Goal: Task Accomplishment & Management: Complete application form

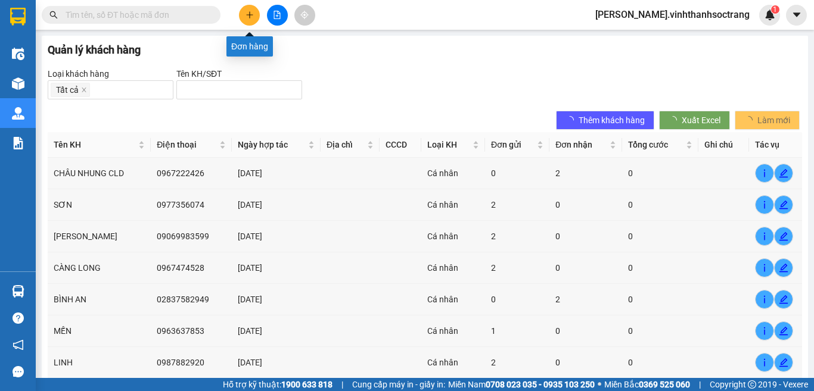
click at [251, 5] on button at bounding box center [249, 15] width 21 height 21
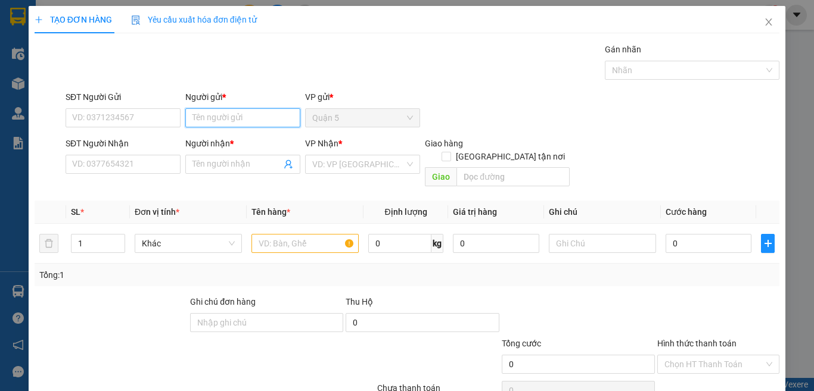
click at [244, 111] on input "Người gửi *" at bounding box center [242, 117] width 115 height 19
type input "D"
type input "ĐÔNG PHƯƠNG"
type input "[PERSON_NAME]"
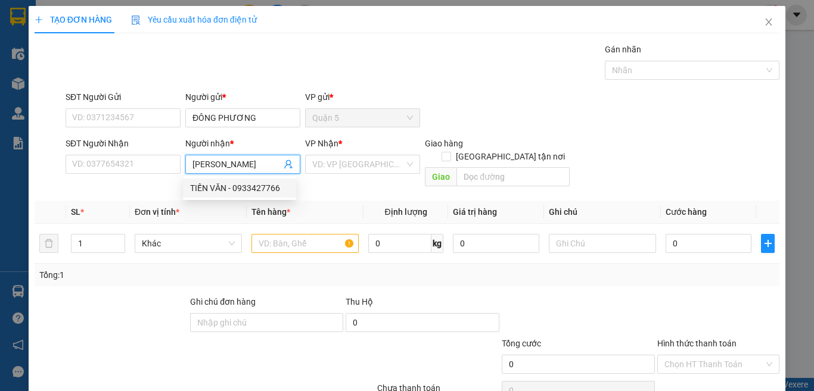
click at [248, 182] on div "TIẾN VĂN - 0933427766" at bounding box center [239, 188] width 99 height 13
type input "0933427766"
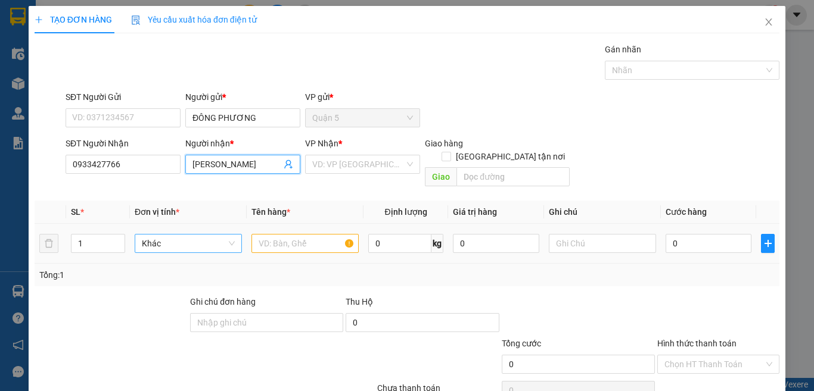
click at [216, 235] on span "Khác" at bounding box center [188, 244] width 93 height 18
type input "[PERSON_NAME]"
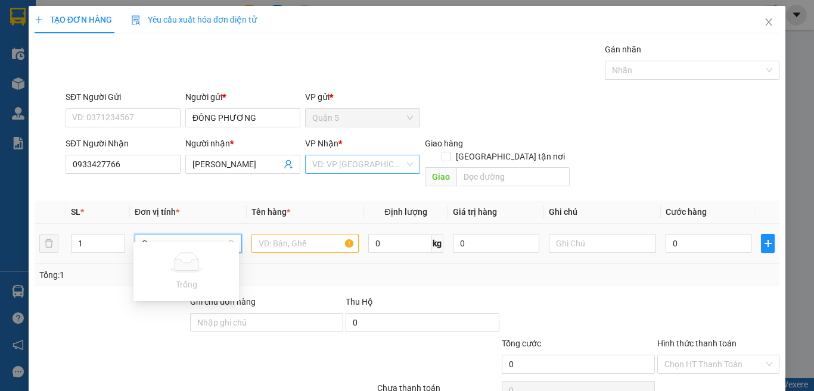
type input "G"
click at [328, 167] on input "search" at bounding box center [358, 165] width 92 height 18
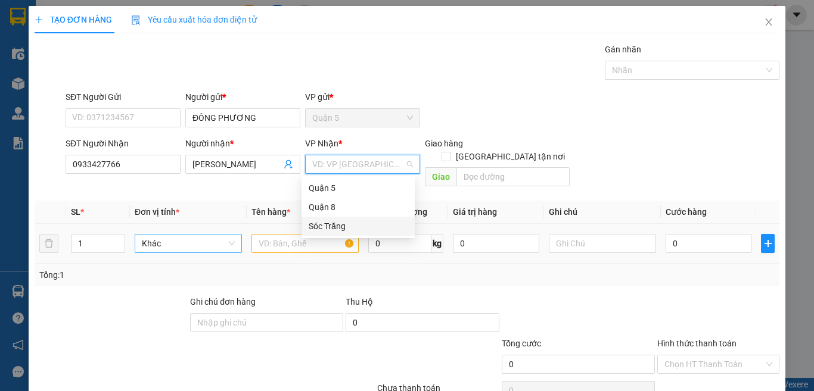
drag, startPoint x: 337, startPoint y: 234, endPoint x: 321, endPoint y: 225, distance: 18.1
click at [335, 232] on div "Sóc Trăng" at bounding box center [358, 226] width 113 height 19
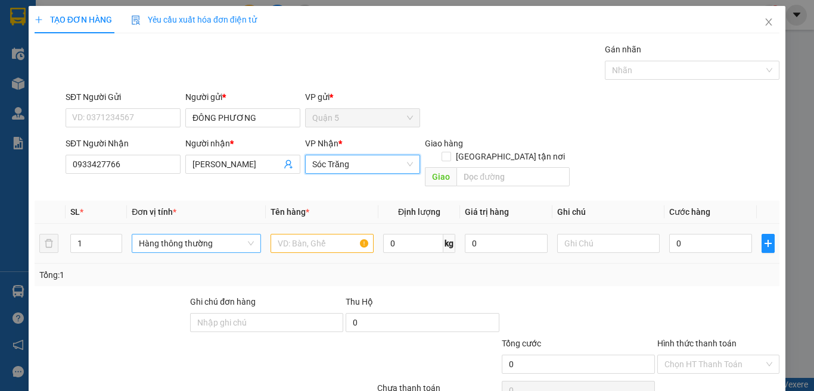
click at [210, 235] on span "Hàng thông thường" at bounding box center [196, 244] width 115 height 18
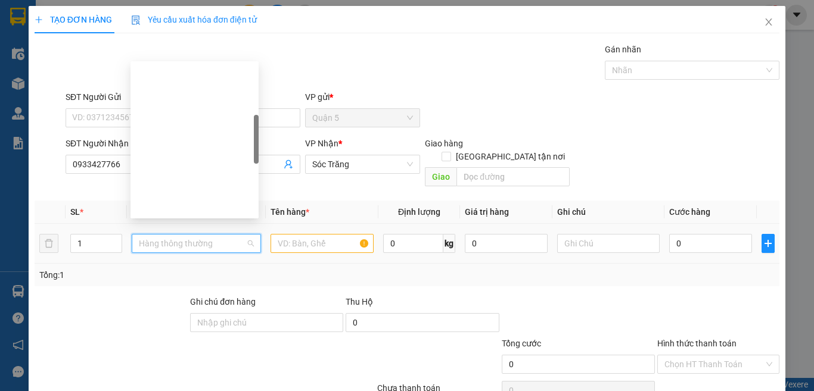
type input "G"
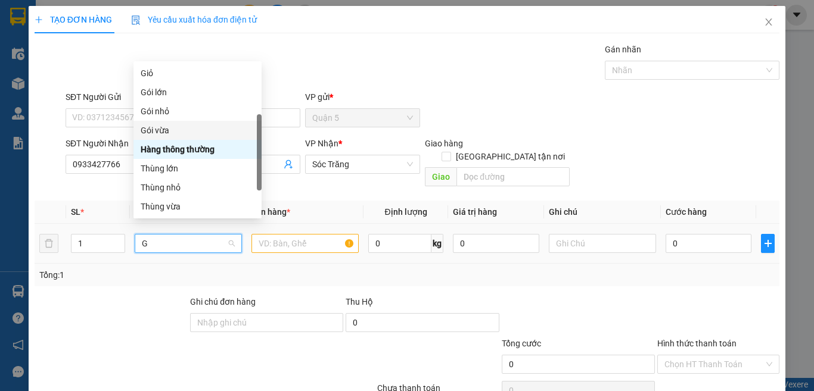
click at [166, 125] on div "Gói vừa" at bounding box center [198, 130] width 114 height 13
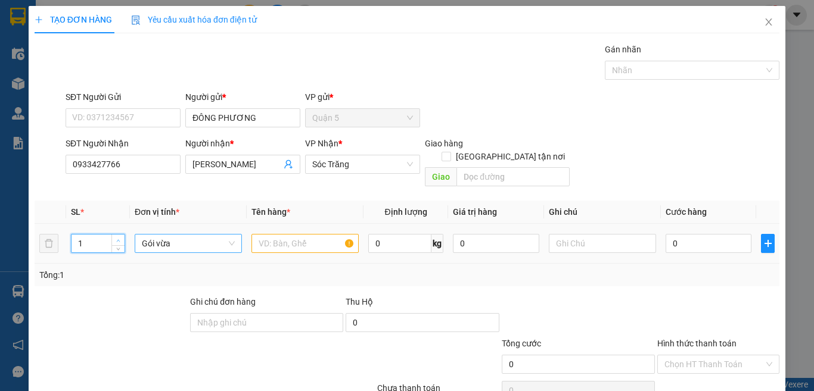
click at [116, 237] on span "up" at bounding box center [118, 240] width 7 height 7
type input "3"
click at [275, 243] on td at bounding box center [305, 244] width 117 height 40
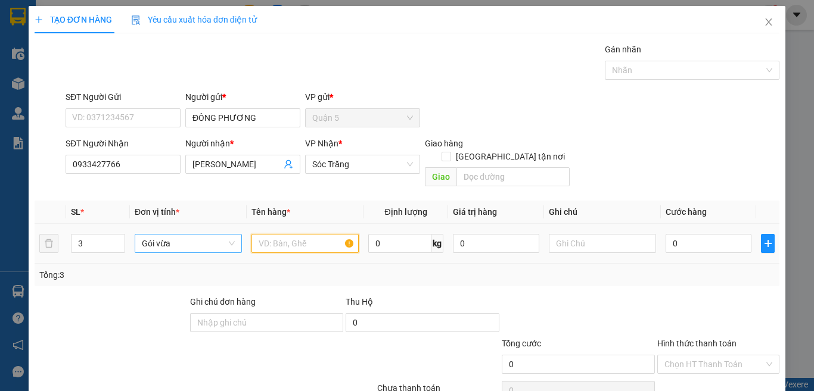
click at [276, 236] on input "text" at bounding box center [304, 243] width 107 height 19
type input "LK"
type input "70"
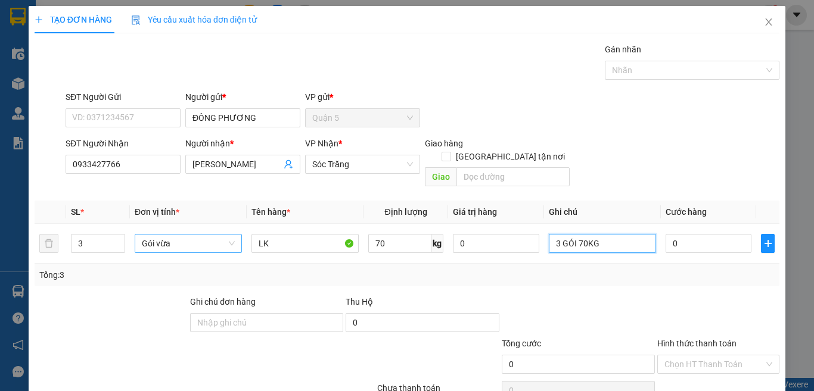
type input "3 GÓI 70KG"
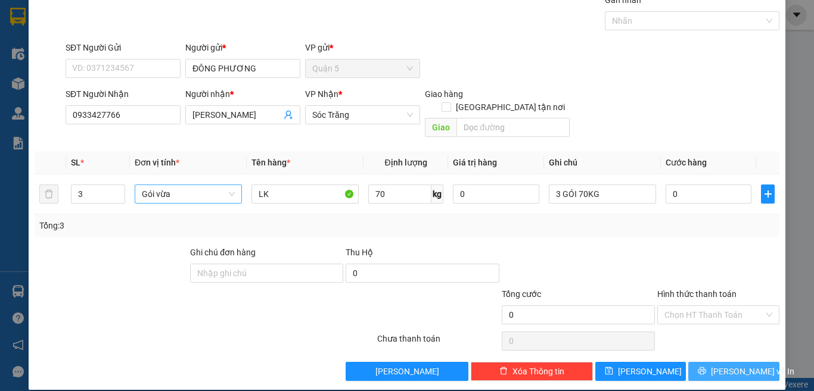
click at [745, 364] on span "[PERSON_NAME] và In" at bounding box center [752, 371] width 83 height 13
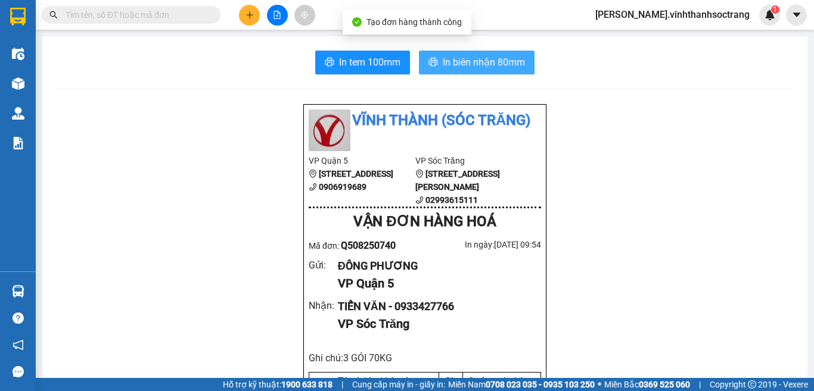
click at [451, 63] on span "In biên nhận 80mm" at bounding box center [484, 62] width 82 height 15
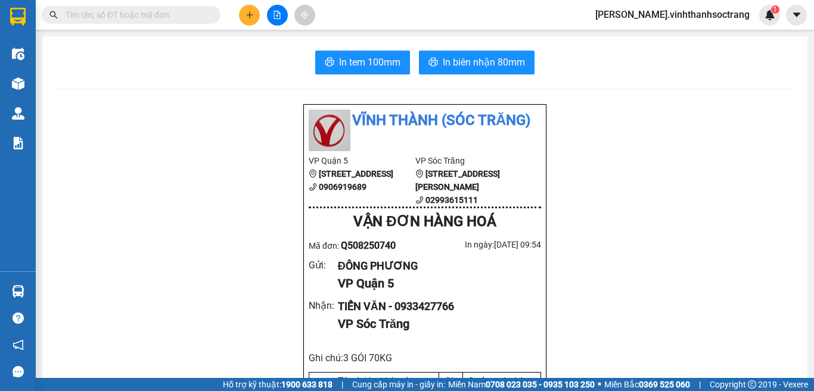
click at [249, 23] on button at bounding box center [249, 15] width 21 height 21
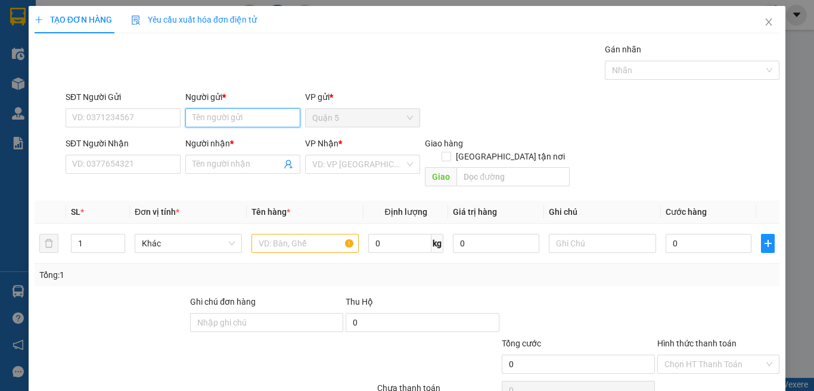
click at [241, 125] on input "Người gửi *" at bounding box center [242, 117] width 115 height 19
type input "[PERSON_NAME]"
type input "M"
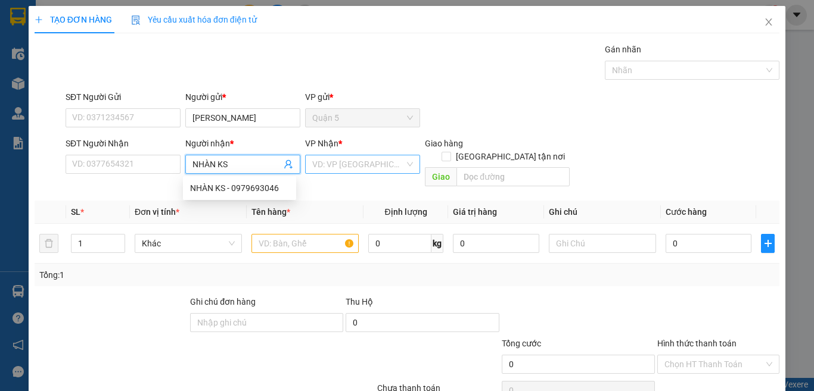
type input "NHÀN KS"
click at [344, 159] on input "search" at bounding box center [358, 165] width 92 height 18
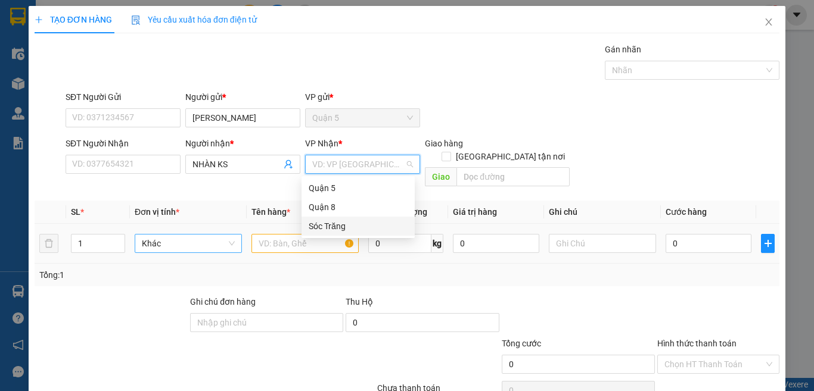
drag, startPoint x: 341, startPoint y: 225, endPoint x: 206, endPoint y: 226, distance: 135.3
click at [326, 225] on div "Sóc Trăng" at bounding box center [358, 226] width 99 height 13
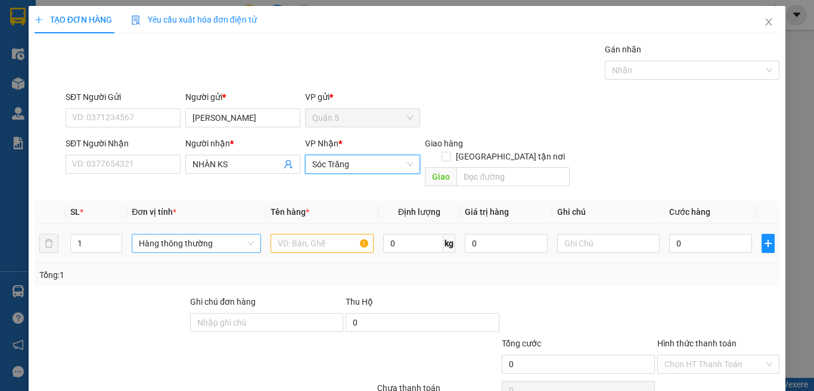
click at [201, 235] on span "Hàng thông thường" at bounding box center [196, 244] width 115 height 18
type input "G"
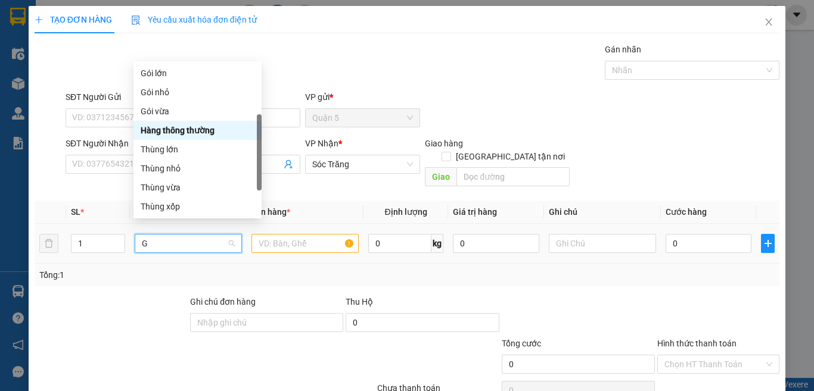
scroll to position [38, 0]
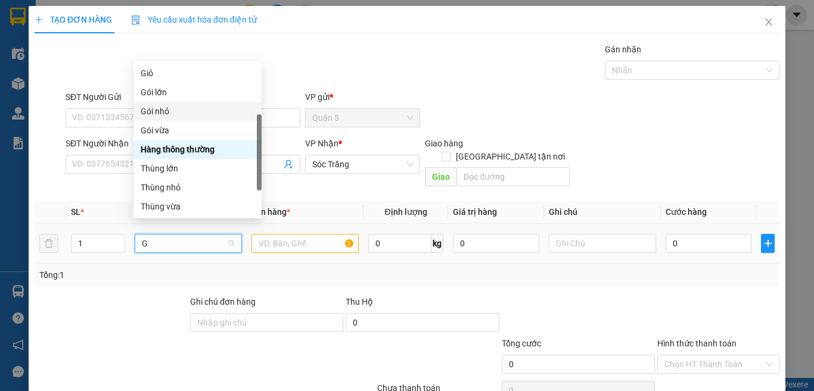
click at [159, 111] on div "Gói nhỏ" at bounding box center [198, 111] width 114 height 13
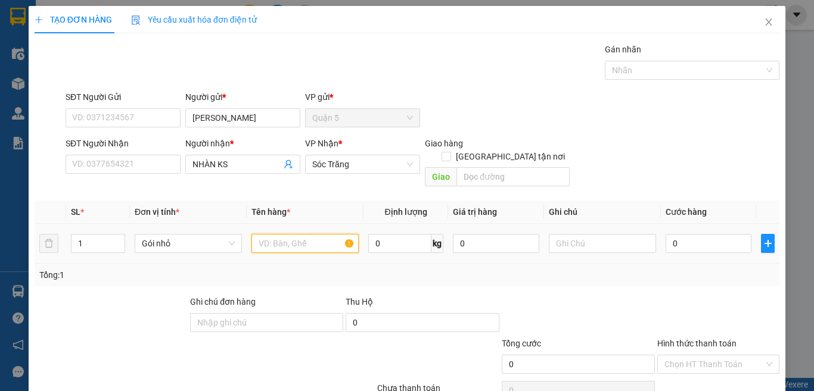
click at [279, 234] on input "text" at bounding box center [304, 243] width 107 height 19
type input "DÉP"
type input "20"
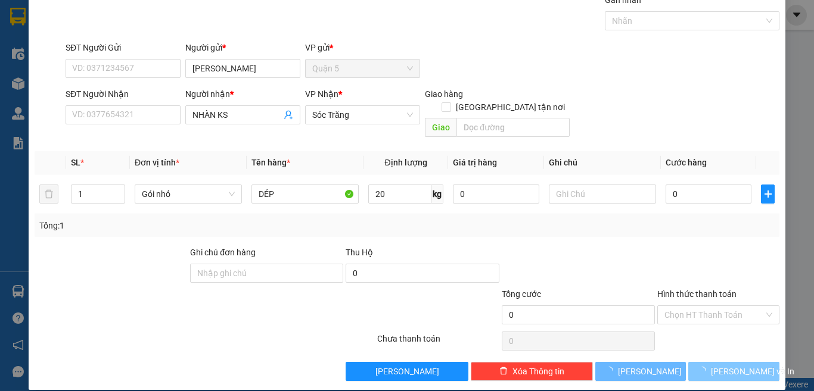
click at [725, 364] on span "[PERSON_NAME] và In" at bounding box center [752, 371] width 83 height 13
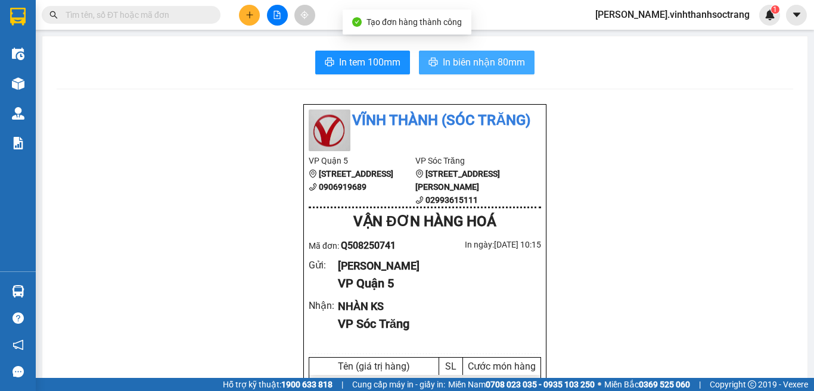
click at [478, 62] on span "In biên nhận 80mm" at bounding box center [484, 62] width 82 height 15
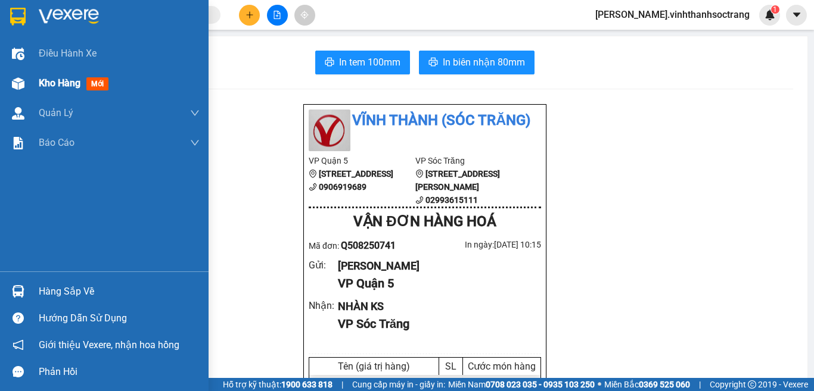
click at [37, 86] on div "Kho hàng mới" at bounding box center [104, 84] width 209 height 30
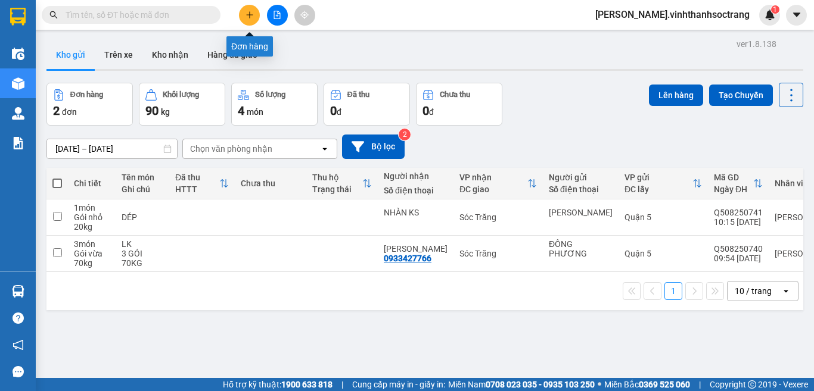
click at [256, 15] on button at bounding box center [249, 15] width 21 height 21
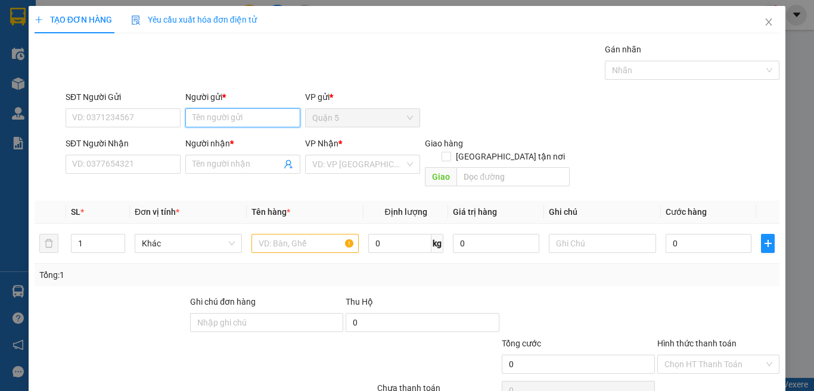
click at [244, 117] on input "Người gửi *" at bounding box center [242, 117] width 115 height 19
type input "TRẦN CHIÊU"
type input "HÙNG ĐỒNG"
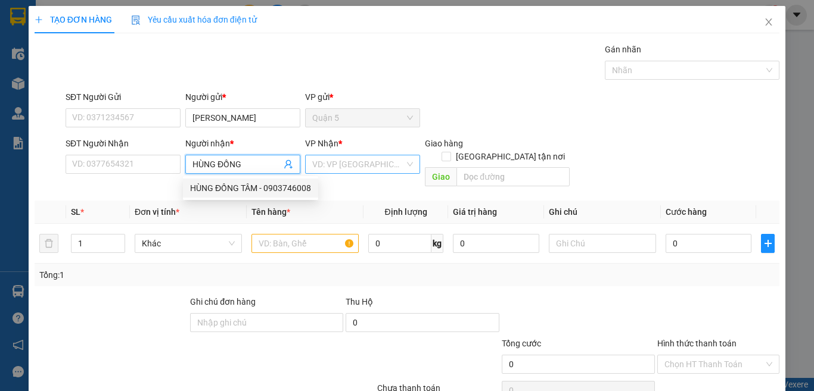
drag, startPoint x: 270, startPoint y: 191, endPoint x: 349, endPoint y: 167, distance: 82.8
click at [271, 190] on div "HÙNG ĐỒNG TÂM - 0903746008" at bounding box center [250, 188] width 121 height 13
type input "0903746008"
type input "HÙNG ĐỒNG TÂM"
click at [355, 178] on body "Kết quả tìm kiếm ( 0 ) Bộ lọc No Data thom.vinhthanhsoctrang 1 Điều hành xe Kho…" at bounding box center [407, 195] width 814 height 391
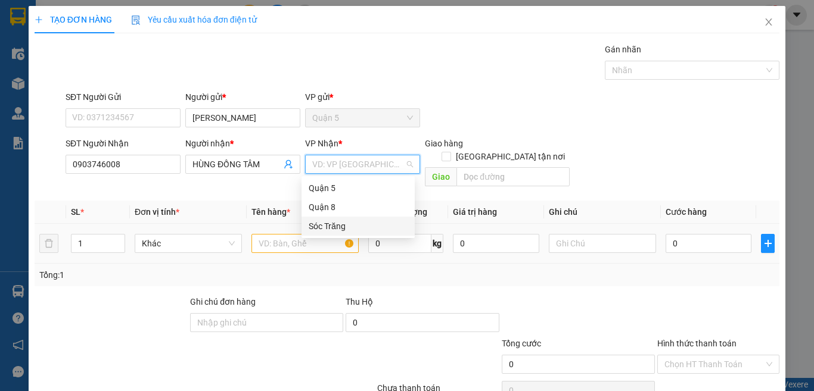
drag, startPoint x: 354, startPoint y: 227, endPoint x: 300, endPoint y: 230, distance: 53.7
click at [353, 227] on div "Sóc Trăng" at bounding box center [358, 226] width 99 height 13
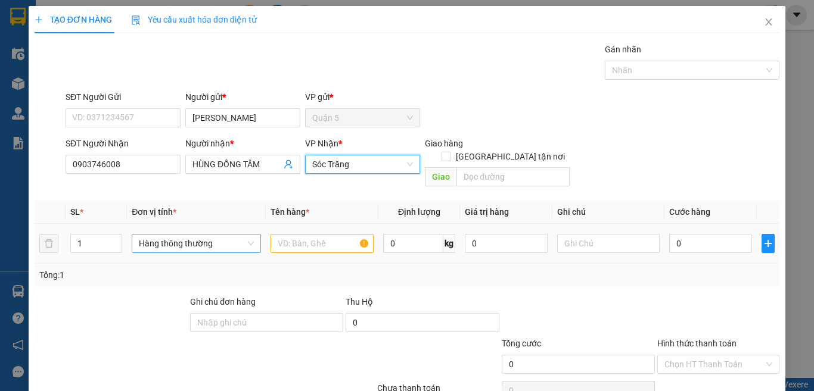
click at [225, 237] on span "Hàng thông thường" at bounding box center [196, 244] width 115 height 18
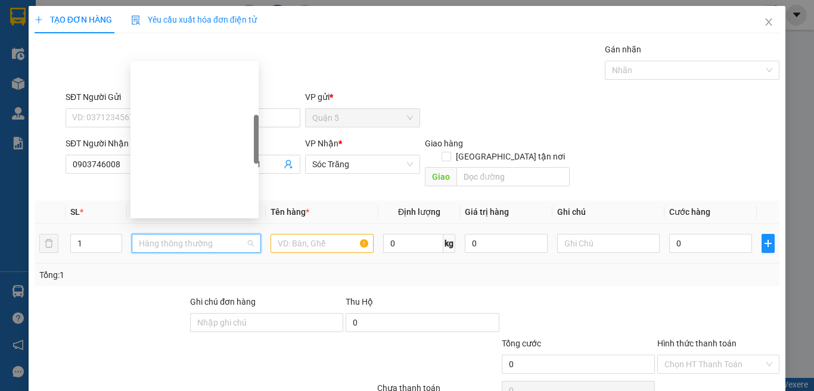
type input "M"
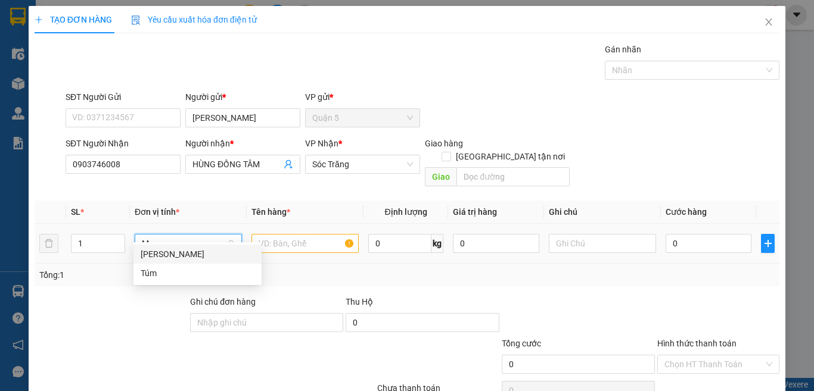
click at [201, 260] on div "Món" at bounding box center [198, 254] width 114 height 13
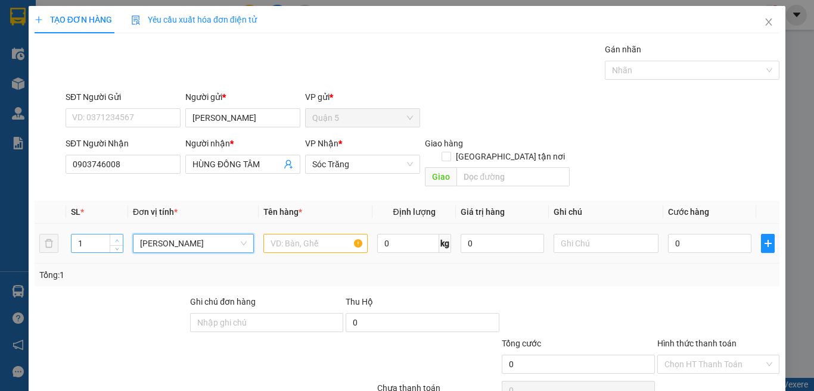
click at [116, 235] on span "Increase Value" at bounding box center [116, 240] width 13 height 11
click at [117, 235] on span "Increase Value" at bounding box center [116, 240] width 13 height 11
type input "4"
click at [118, 235] on span "Increase Value" at bounding box center [116, 240] width 13 height 11
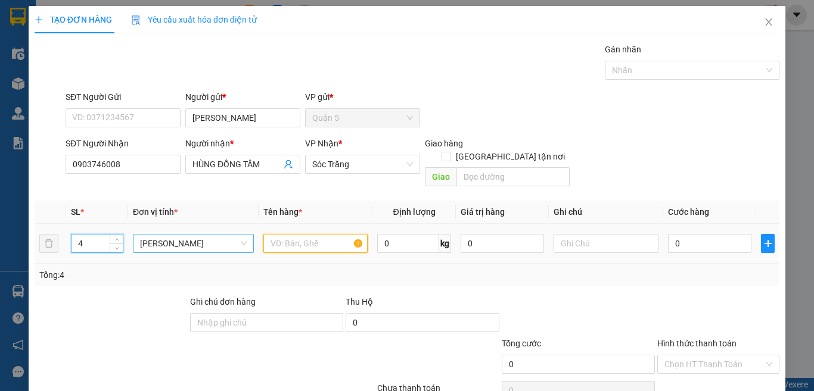
click at [273, 234] on input "text" at bounding box center [315, 243] width 104 height 19
type input "PT"
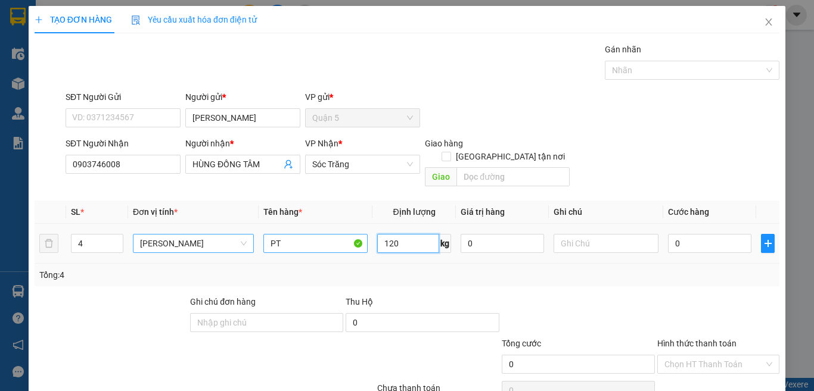
type input "120"
type input "3 BAO 1 THÙNG 120KG"
click at [451, 152] on span at bounding box center [447, 157] width 10 height 10
click at [450, 152] on input "[GEOGRAPHIC_DATA] tận nơi" at bounding box center [446, 156] width 8 height 8
checkbox input "true"
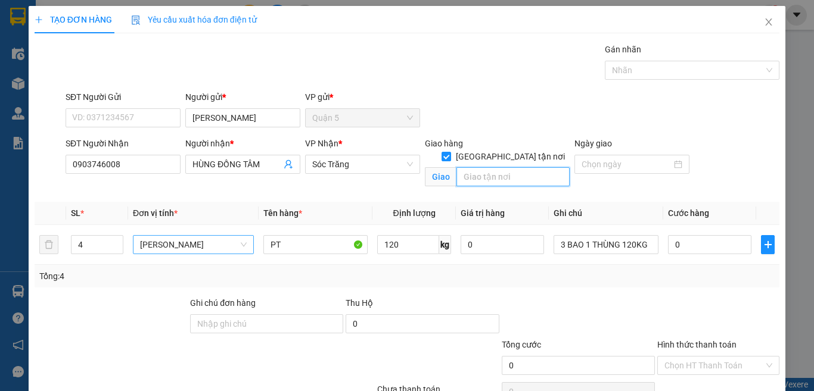
click at [496, 169] on input "text" at bounding box center [512, 176] width 113 height 19
type input "13"
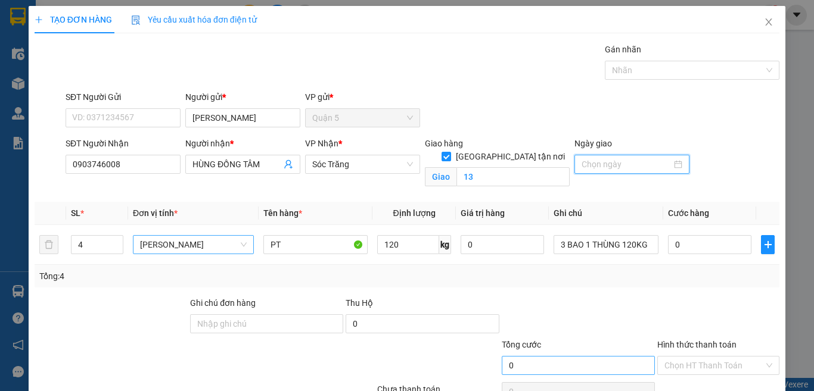
scroll to position [64, 0]
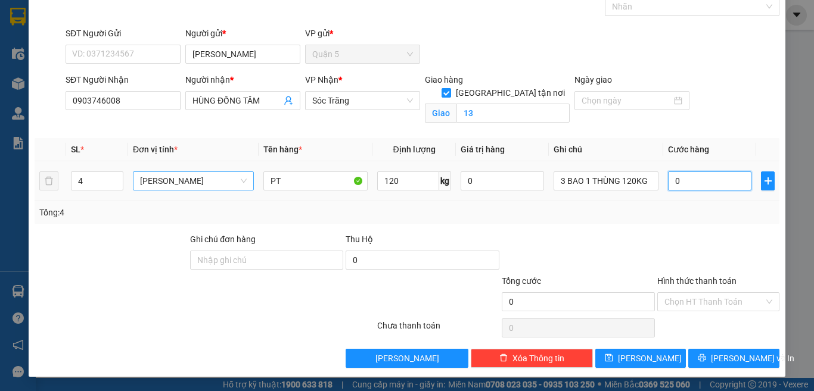
click at [711, 178] on input "0" at bounding box center [710, 181] width 84 height 19
type input "1"
type input "10"
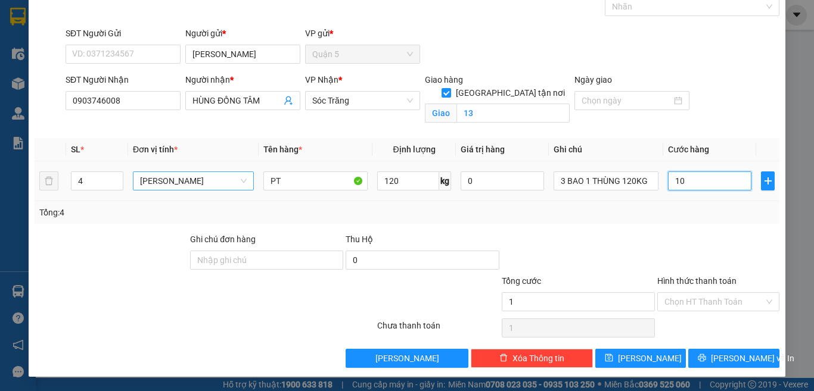
type input "10"
type input "100"
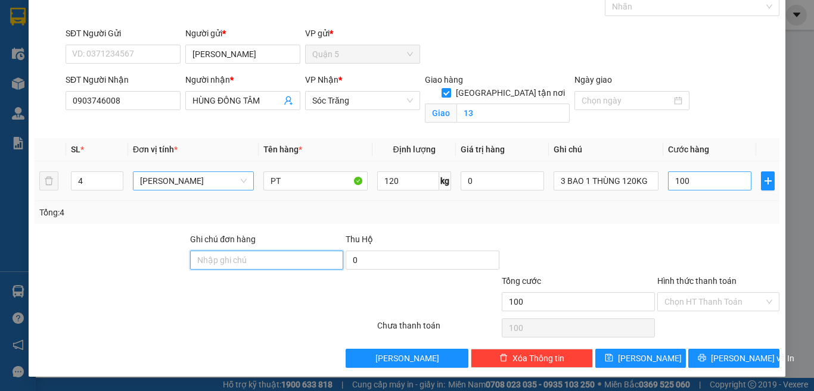
type input "100.000"
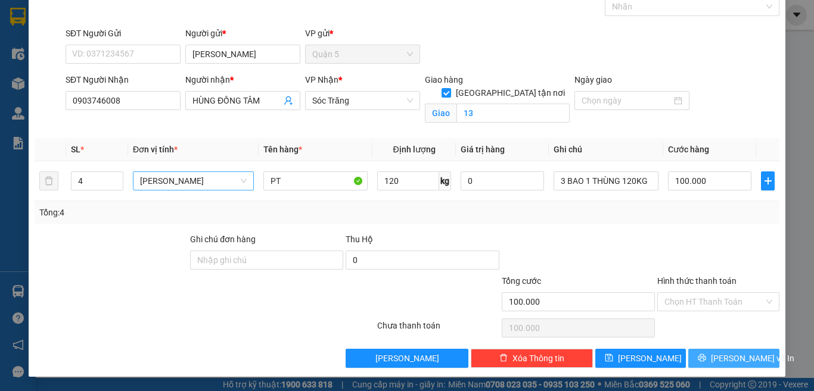
click at [696, 363] on button "[PERSON_NAME] và In" at bounding box center [733, 358] width 91 height 19
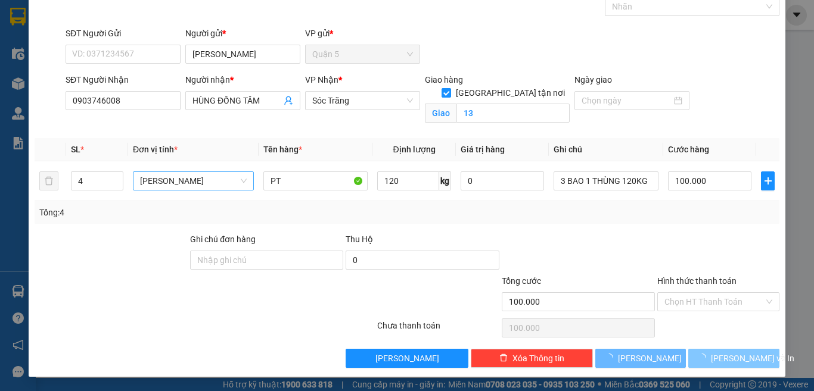
click at [696, 363] on button "[PERSON_NAME] và In" at bounding box center [733, 358] width 91 height 19
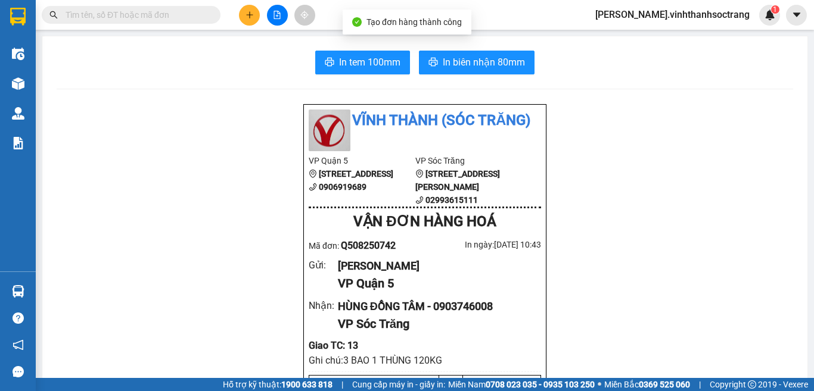
click at [445, 53] on button "In biên nhận 80mm" at bounding box center [477, 63] width 116 height 24
click at [244, 14] on button at bounding box center [249, 15] width 21 height 21
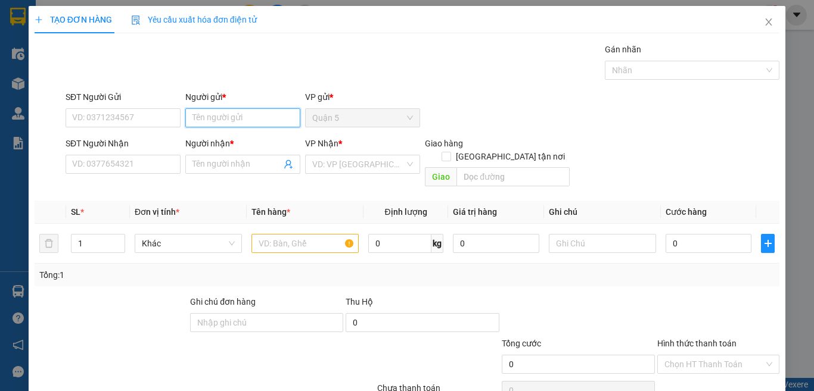
click at [251, 125] on input "Người gửi *" at bounding box center [242, 117] width 115 height 19
type input "HUỆ"
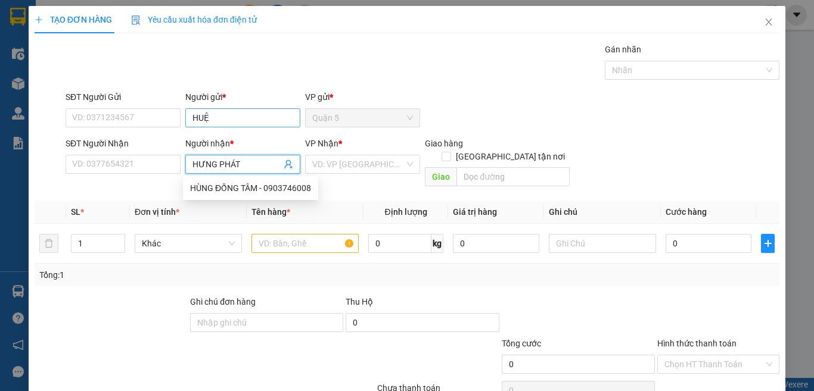
type input "HƯNG PHÁT"
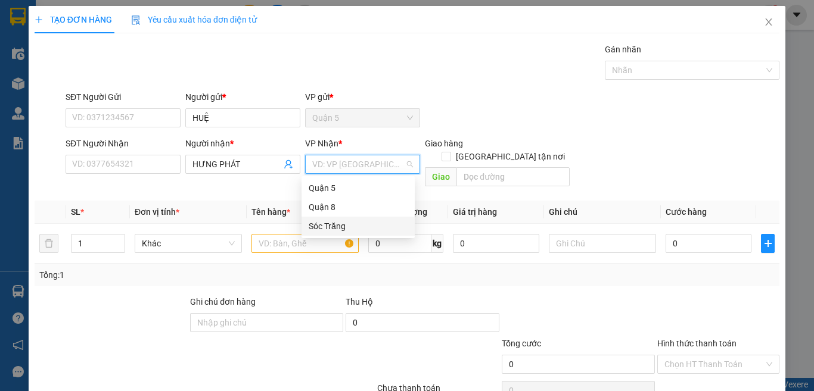
click at [361, 224] on div "Sóc Trăng" at bounding box center [358, 226] width 99 height 13
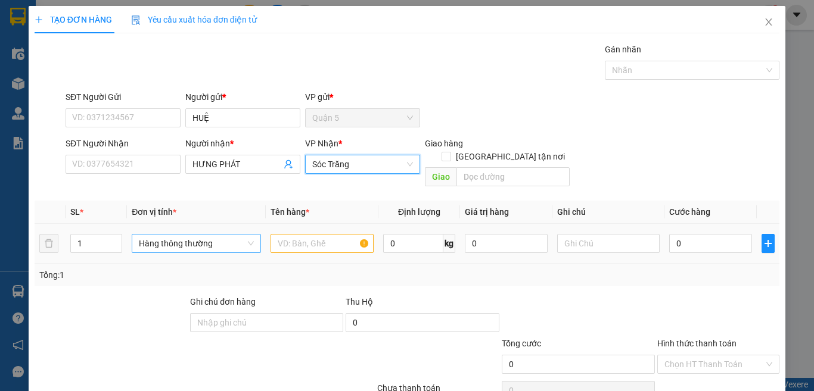
click at [228, 235] on span "Hàng thông thường" at bounding box center [196, 244] width 115 height 18
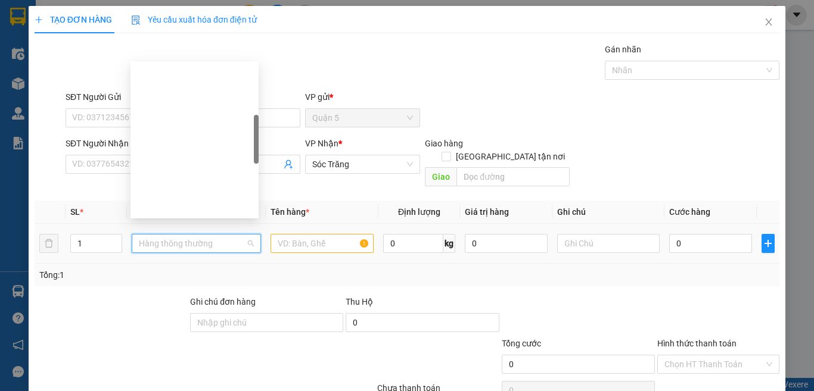
type input "B"
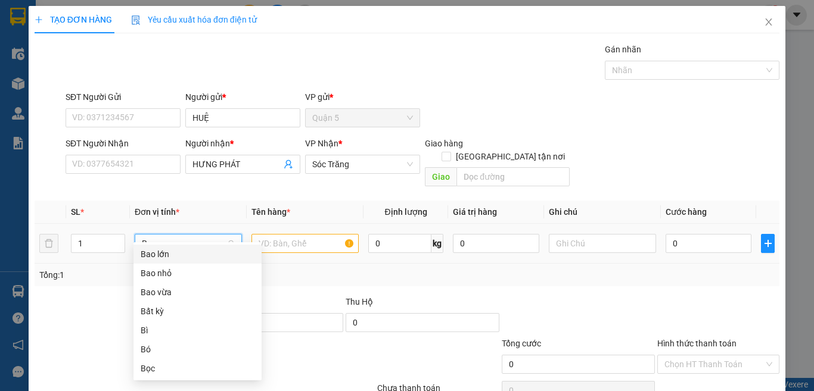
drag, startPoint x: 185, startPoint y: 254, endPoint x: 255, endPoint y: 233, distance: 73.3
click at [187, 253] on div "Bao lớn" at bounding box center [198, 254] width 114 height 13
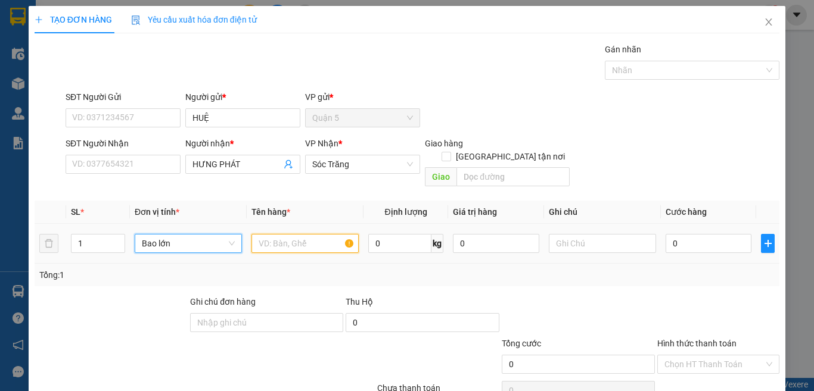
click at [266, 234] on input "text" at bounding box center [304, 243] width 107 height 19
type input "PT"
type input "75"
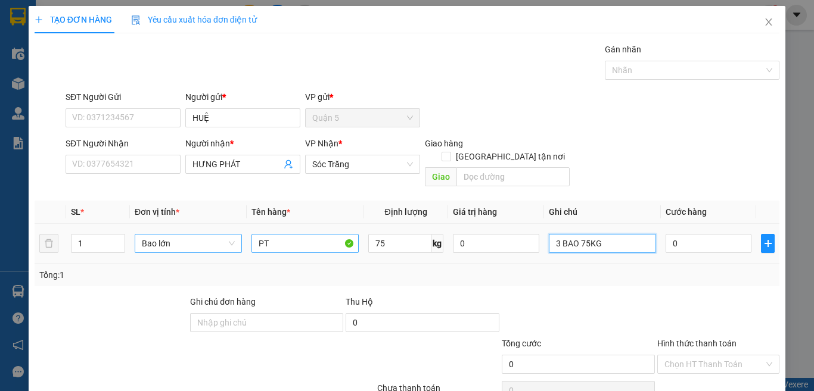
type input "3 BAO 75KG"
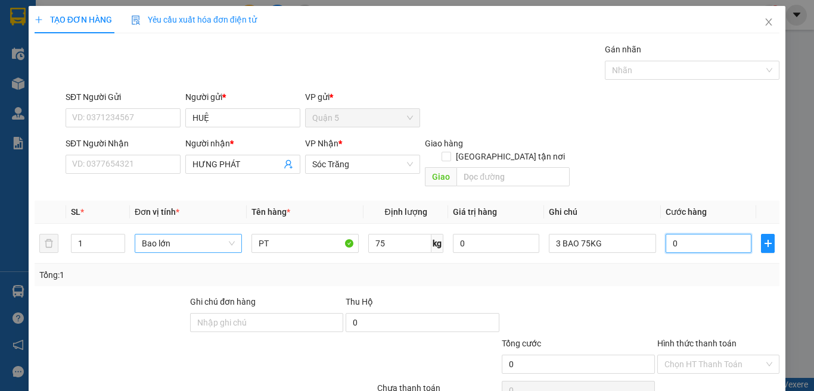
scroll to position [49, 0]
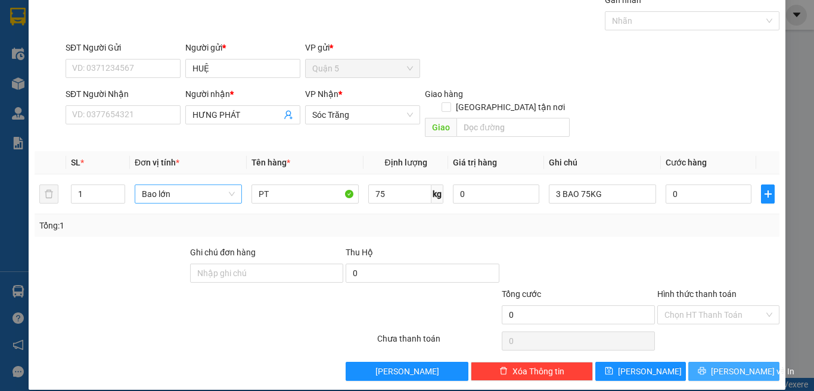
click at [742, 365] on span "[PERSON_NAME] và In" at bounding box center [752, 371] width 83 height 13
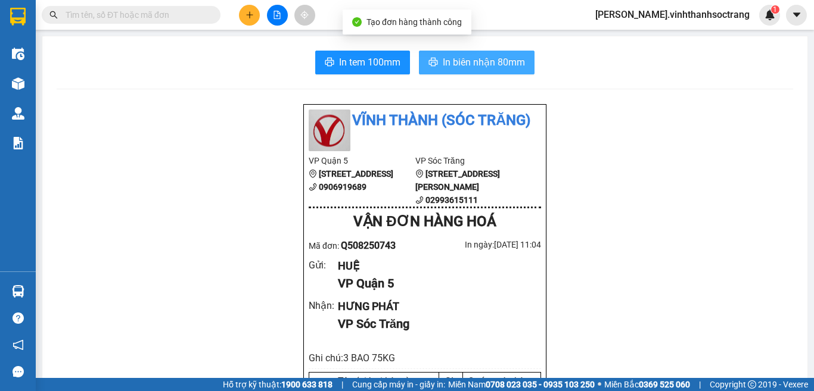
click at [515, 65] on span "In biên nhận 80mm" at bounding box center [484, 62] width 82 height 15
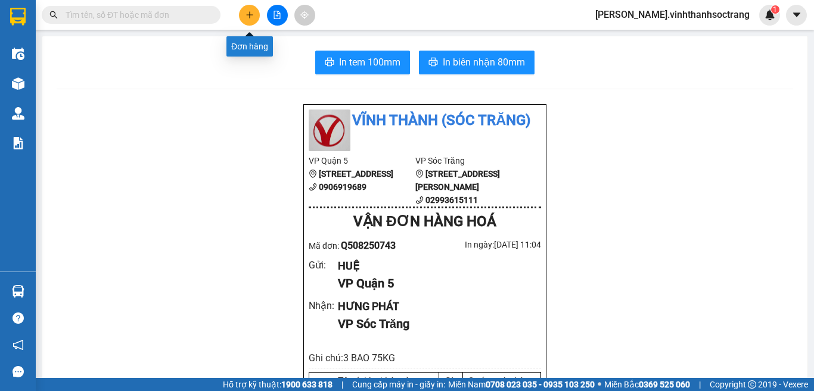
click at [250, 14] on icon "plus" at bounding box center [249, 14] width 1 height 7
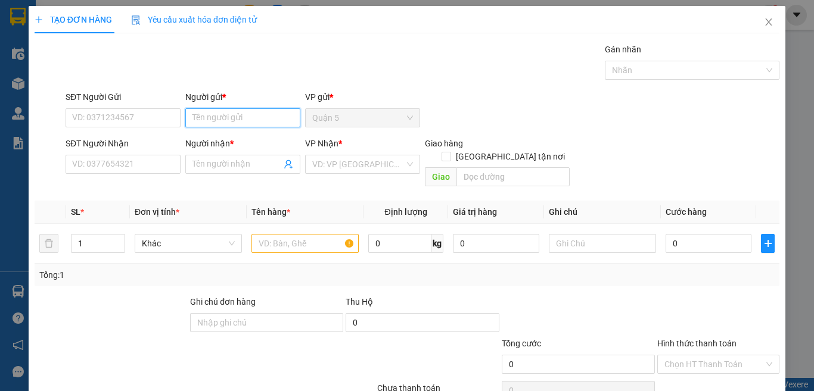
click at [268, 119] on input "Người gửi *" at bounding box center [242, 117] width 115 height 19
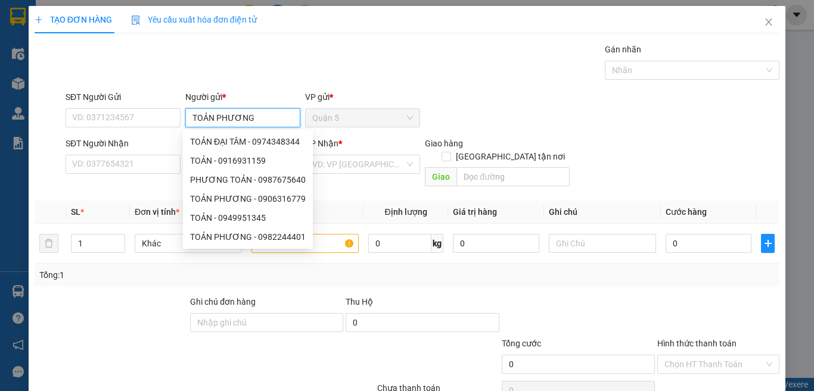
type input "TOẢN PHƯƠNG"
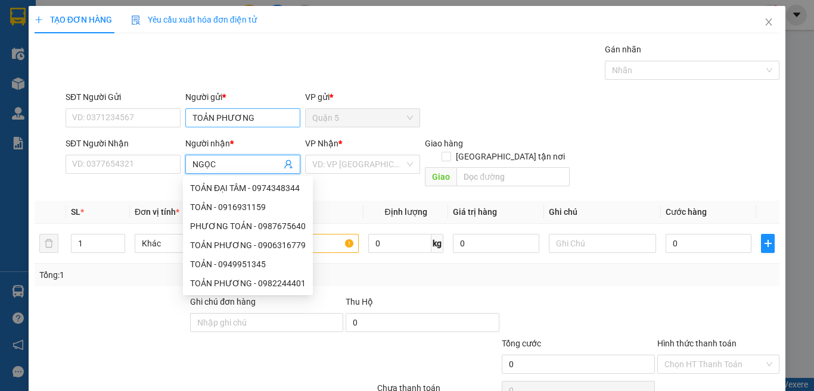
type input "NGỌC"
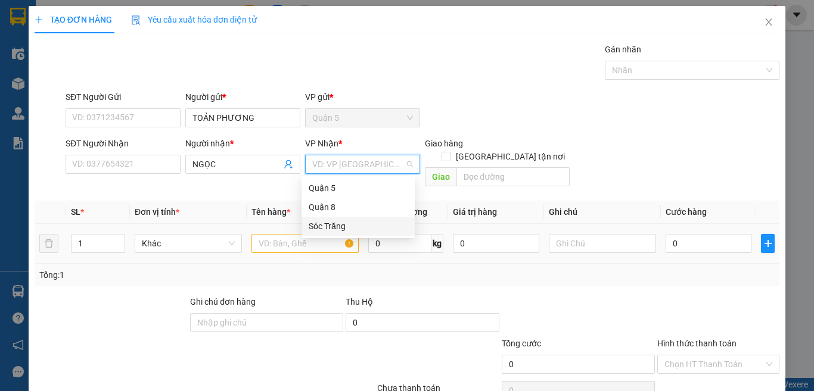
click at [378, 240] on div "0 kg" at bounding box center [405, 244] width 75 height 24
click at [365, 170] on input "search" at bounding box center [358, 165] width 92 height 18
drag, startPoint x: 342, startPoint y: 223, endPoint x: 274, endPoint y: 210, distance: 69.8
click at [329, 223] on div "Sóc Trăng" at bounding box center [358, 226] width 99 height 13
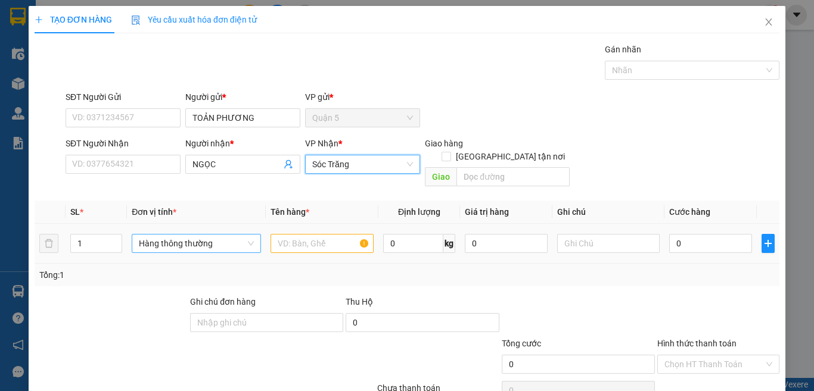
click at [213, 235] on span "Hàng thông thường" at bounding box center [196, 244] width 115 height 18
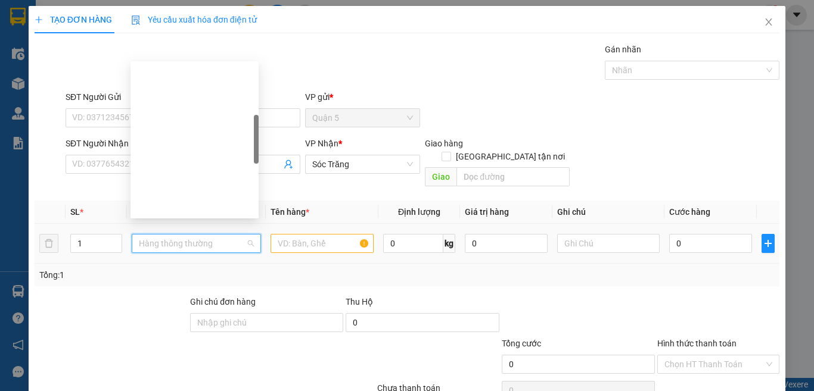
type input "B"
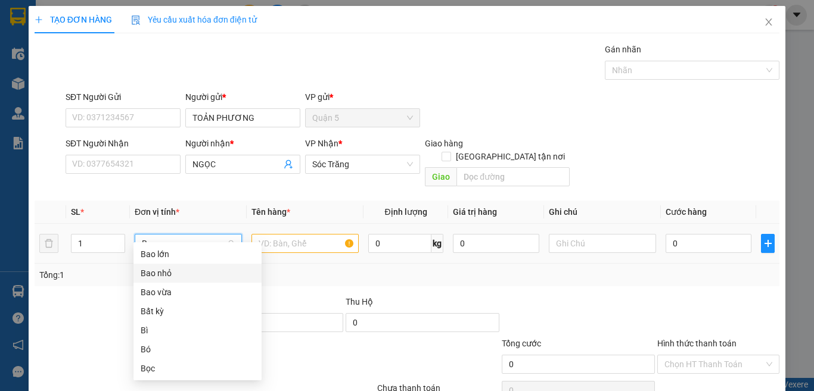
drag, startPoint x: 175, startPoint y: 277, endPoint x: 325, endPoint y: 223, distance: 159.5
click at [179, 274] on div "Bao nhỏ" at bounding box center [198, 273] width 114 height 13
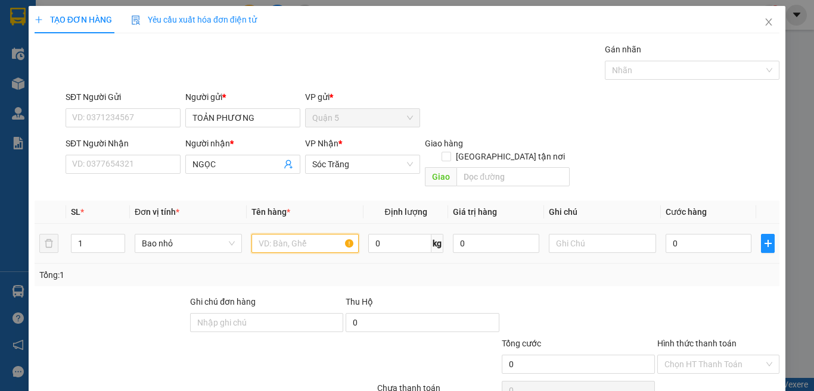
click at [312, 235] on input "text" at bounding box center [304, 243] width 107 height 19
type input "QA"
click at [389, 234] on input "0" at bounding box center [399, 243] width 63 height 19
type input "30"
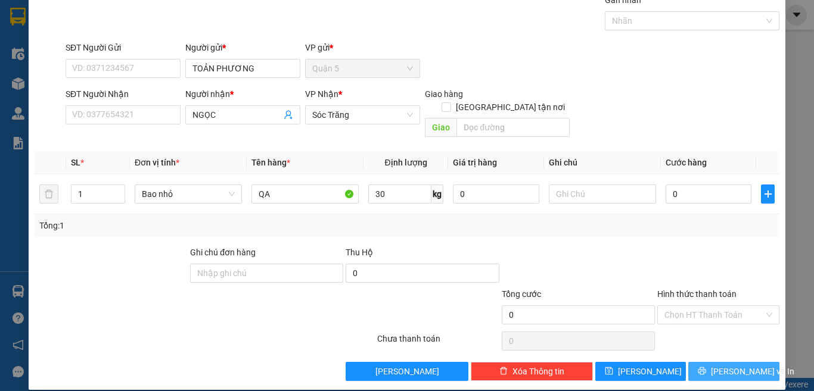
click at [742, 362] on button "[PERSON_NAME] và In" at bounding box center [733, 371] width 91 height 19
click at [732, 365] on span "[PERSON_NAME] và In" at bounding box center [752, 371] width 83 height 13
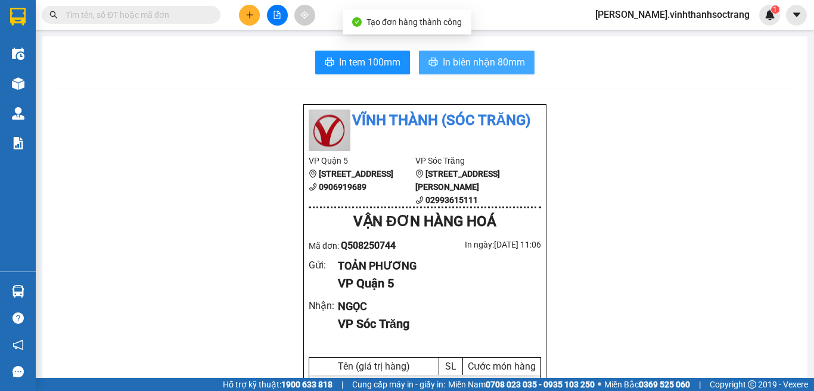
click at [453, 60] on span "In biên nhận 80mm" at bounding box center [484, 62] width 82 height 15
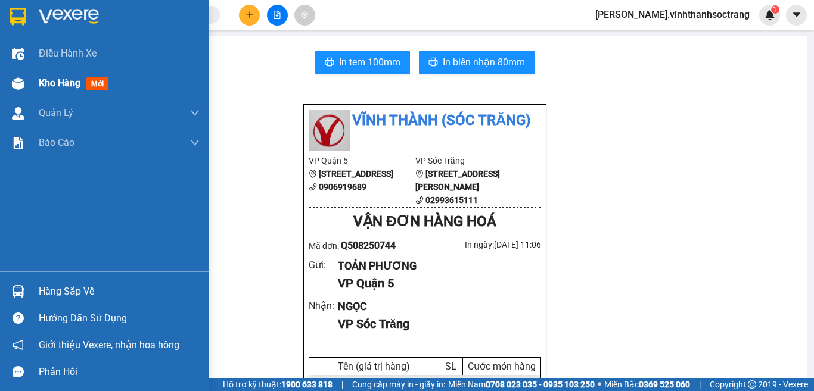
click at [42, 80] on span "Kho hàng" at bounding box center [60, 82] width 42 height 11
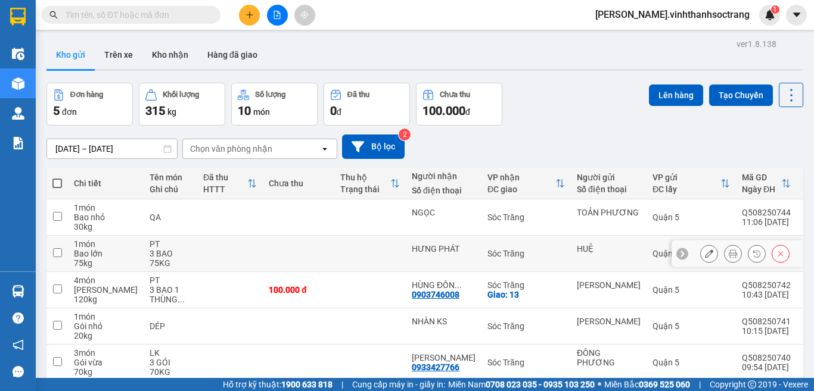
click at [701, 249] on button at bounding box center [709, 254] width 17 height 21
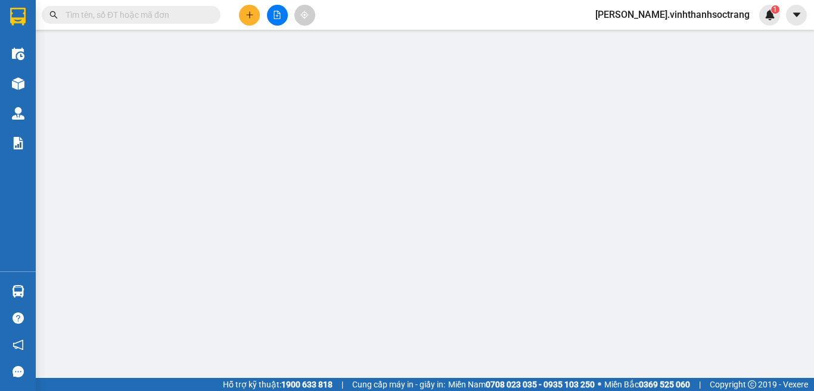
type input "HUỆ"
type input "HƯNG PHÁT"
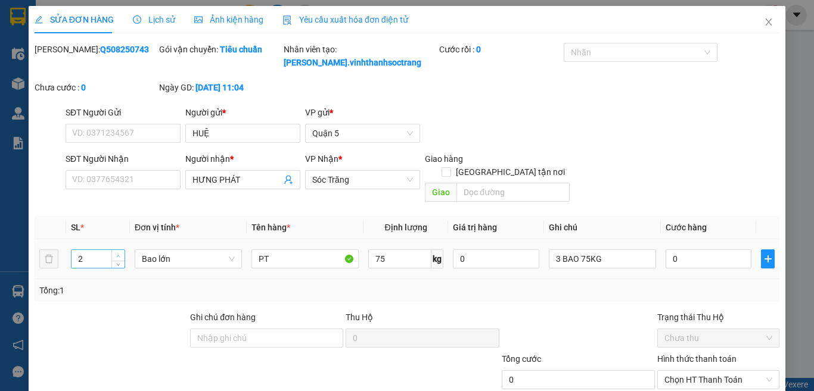
click at [116, 254] on icon "up" at bounding box center [118, 256] width 4 height 4
type input "3"
click at [116, 254] on icon "up" at bounding box center [118, 256] width 4 height 4
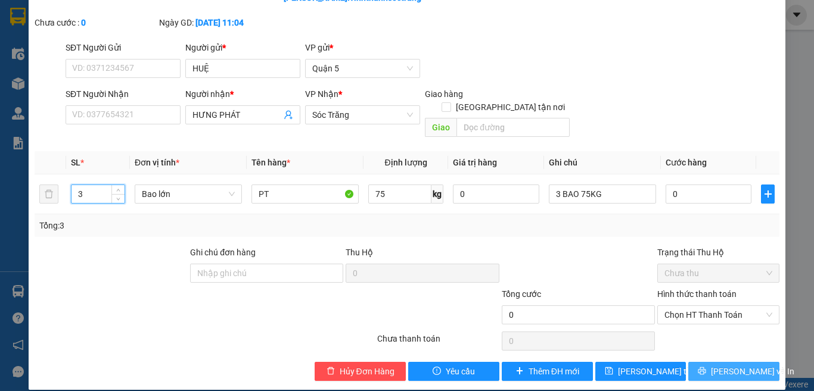
click at [720, 365] on span "[PERSON_NAME] và In" at bounding box center [752, 371] width 83 height 13
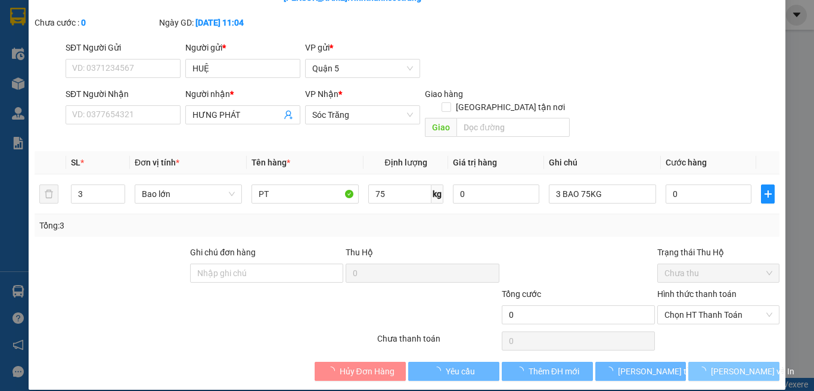
click at [720, 365] on span "[PERSON_NAME] và In" at bounding box center [752, 371] width 83 height 13
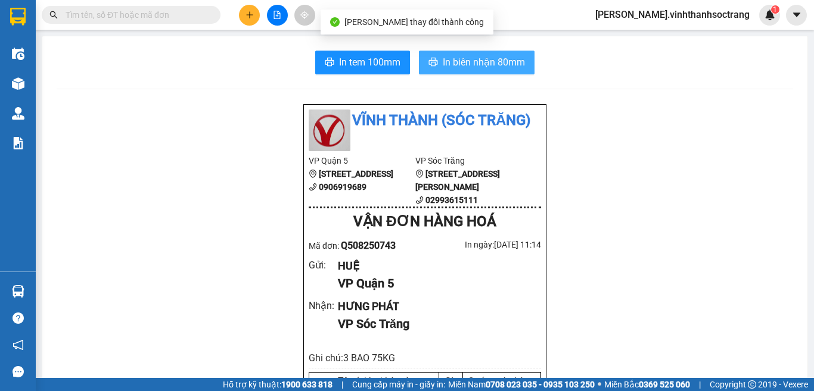
click at [481, 56] on span "In biên nhận 80mm" at bounding box center [484, 62] width 82 height 15
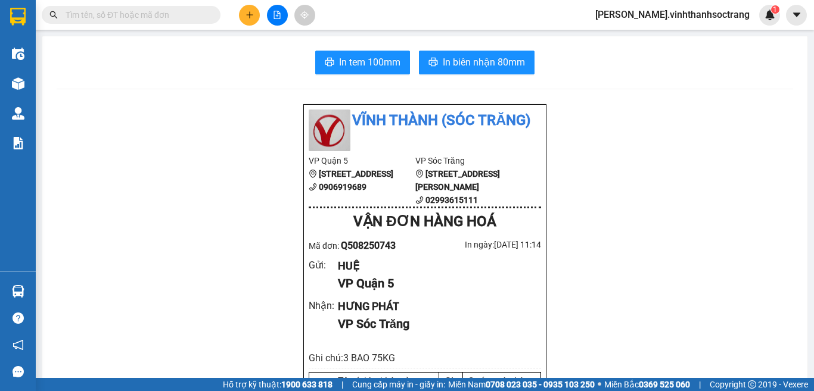
click at [246, 20] on button at bounding box center [249, 15] width 21 height 21
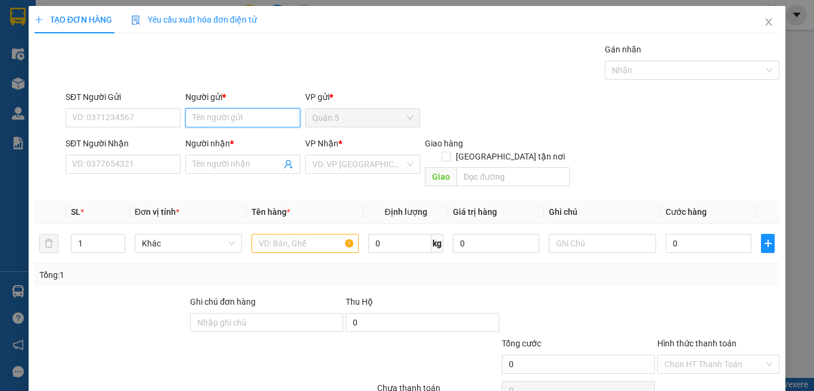
click at [253, 122] on input "Người gửi *" at bounding box center [242, 117] width 115 height 19
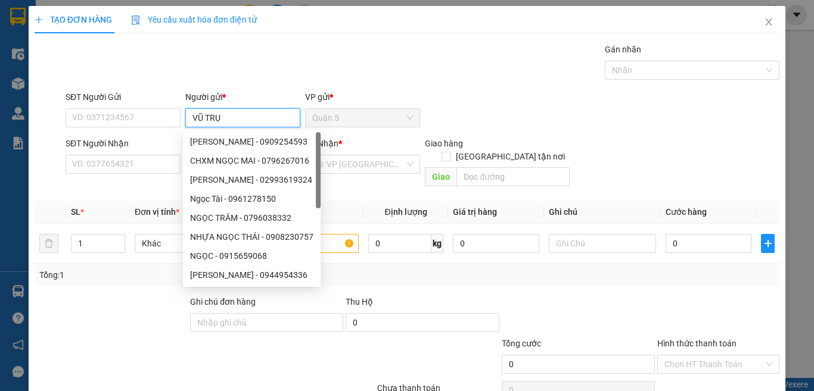
type input "VŨ TRỤ"
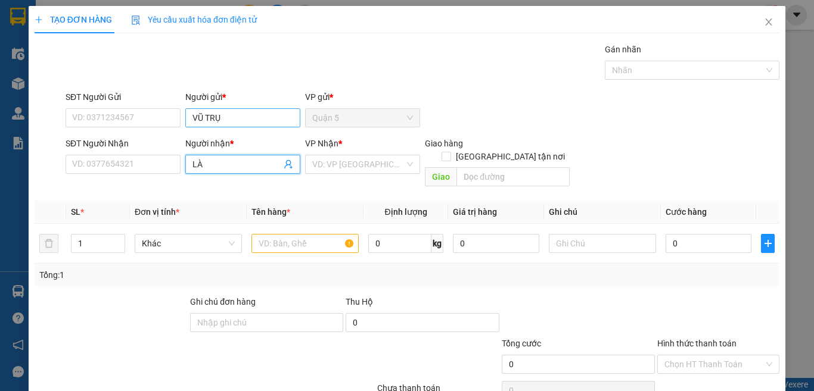
type input "LÀI"
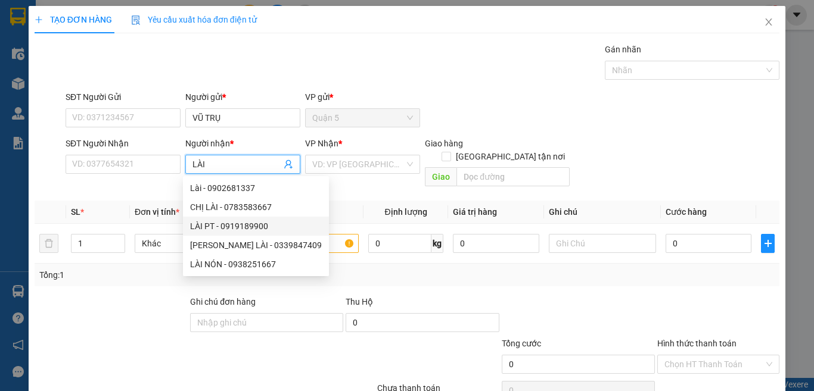
drag, startPoint x: 270, startPoint y: 204, endPoint x: 266, endPoint y: 233, distance: 28.9
click at [266, 233] on div "Lài - 0902681337 CHỊ LÀI - 0783583667 LÀI PT - 0919189900 NGUYỄN THỊ LÀI - 0339…" at bounding box center [256, 226] width 146 height 95
click at [266, 233] on div "LÀI PT - 0919189900" at bounding box center [256, 226] width 146 height 19
type input "0919189900"
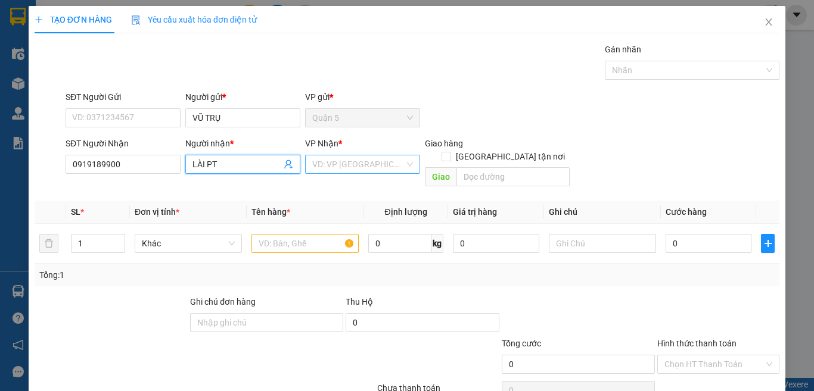
type input "LÀI PT"
click at [342, 163] on input "search" at bounding box center [358, 165] width 92 height 18
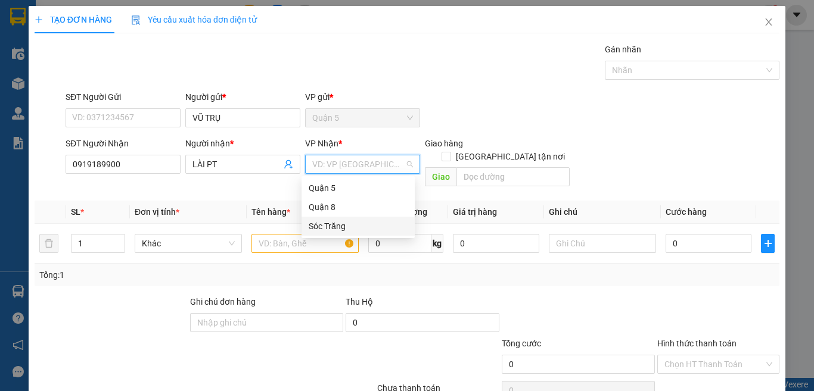
click at [334, 226] on div "Sóc Trăng" at bounding box center [358, 226] width 99 height 13
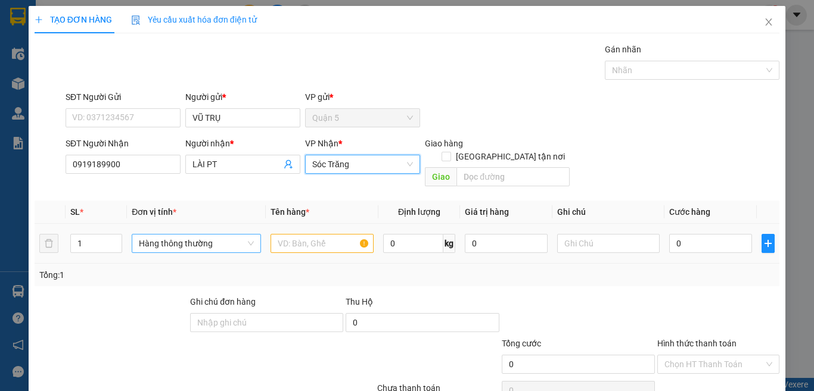
click at [186, 235] on span "Hàng thông thường" at bounding box center [196, 244] width 115 height 18
type input "T"
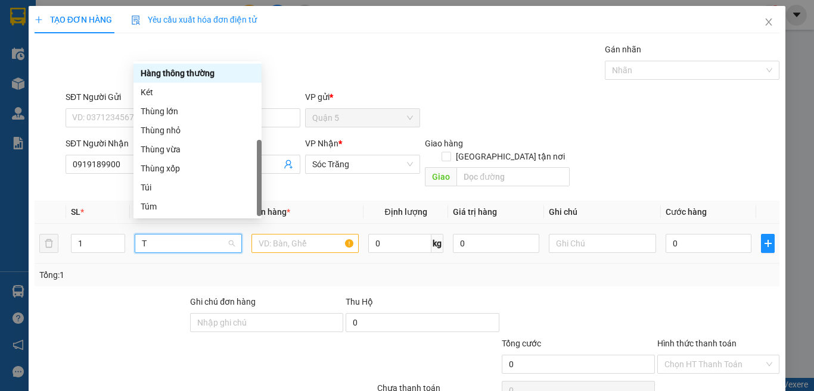
scroll to position [38, 0]
click at [193, 155] on div "Thùng vừa" at bounding box center [198, 149] width 114 height 13
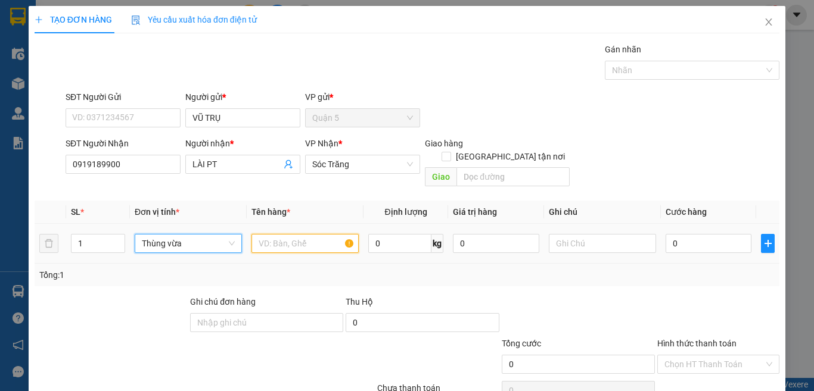
click at [285, 234] on input "text" at bounding box center [304, 243] width 107 height 19
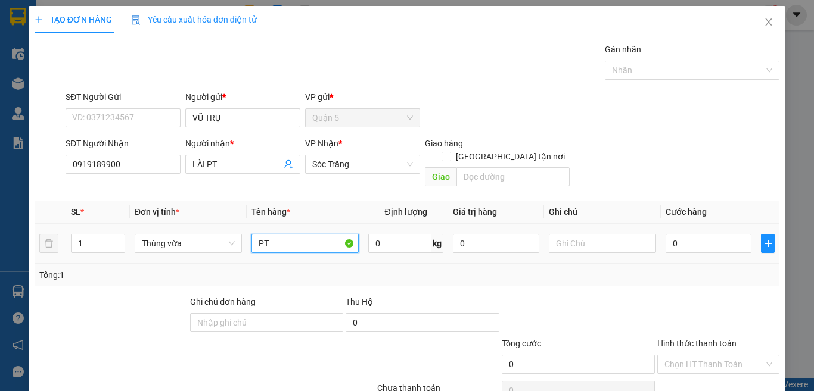
type input "PT"
type input "30"
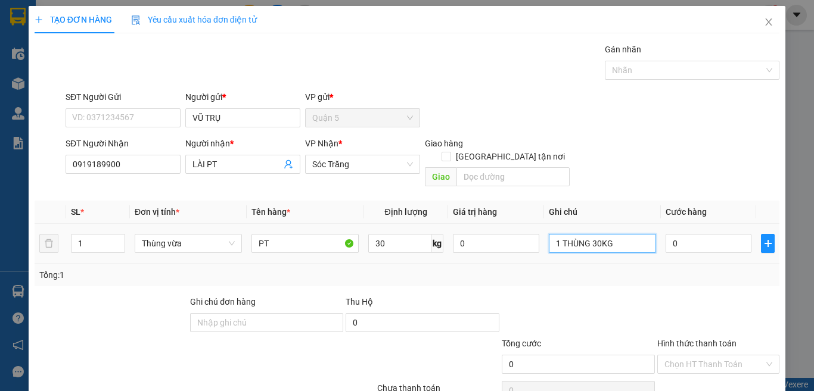
type input "1 THÙNG 30KG"
type input "2"
type input "20"
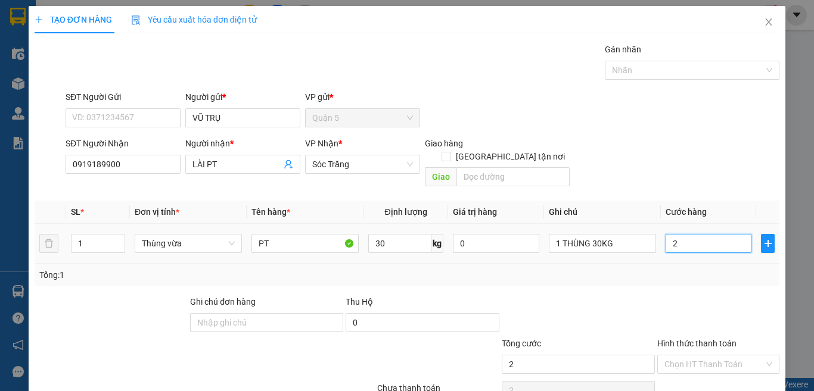
type input "20"
type input "20.000"
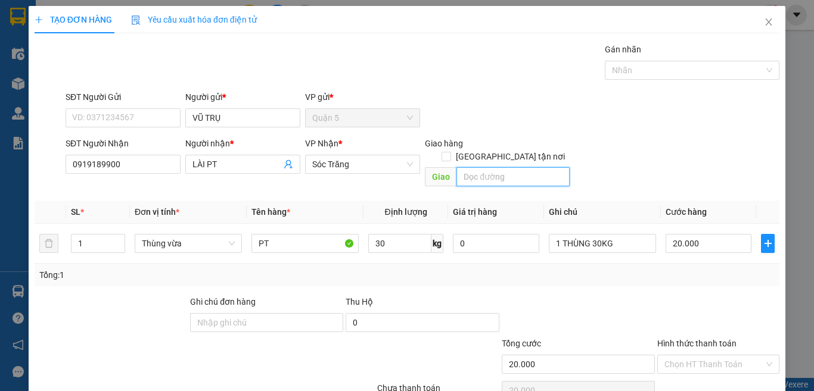
click at [474, 167] on input "text" at bounding box center [512, 176] width 113 height 19
type input "13"
click at [450, 152] on input "[GEOGRAPHIC_DATA] tận nơi" at bounding box center [446, 156] width 8 height 8
checkbox input "true"
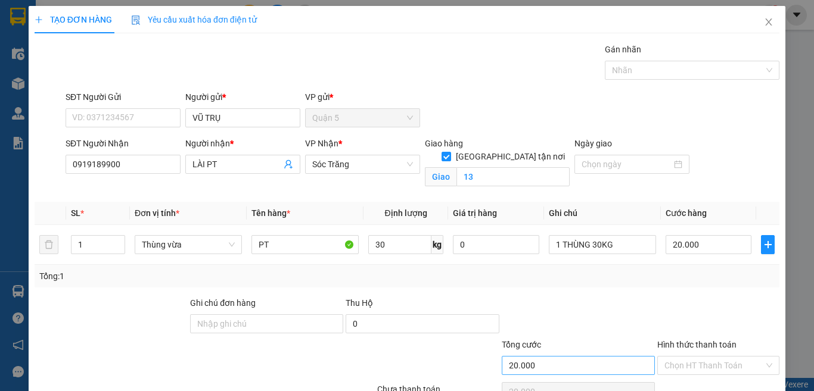
scroll to position [64, 0]
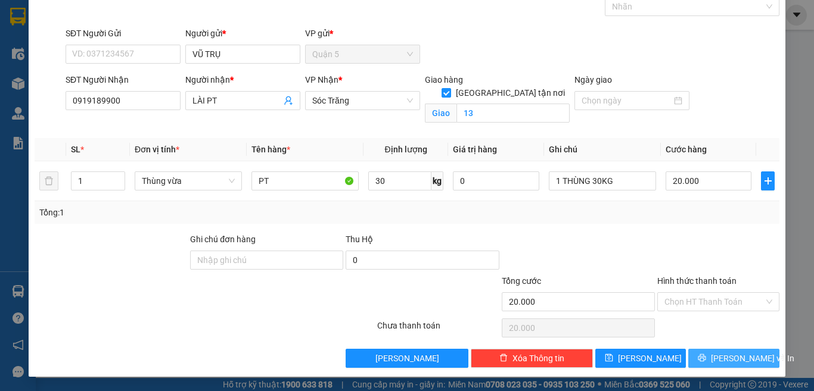
click at [706, 360] on icon "printer" at bounding box center [702, 359] width 8 height 8
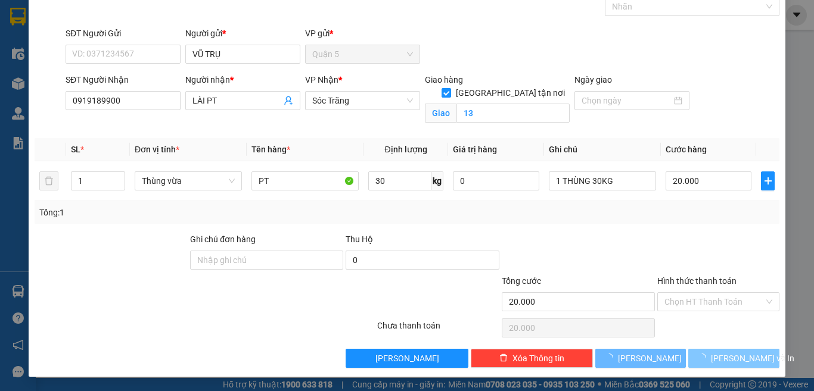
click at [706, 360] on icon "loading" at bounding box center [702, 358] width 8 height 8
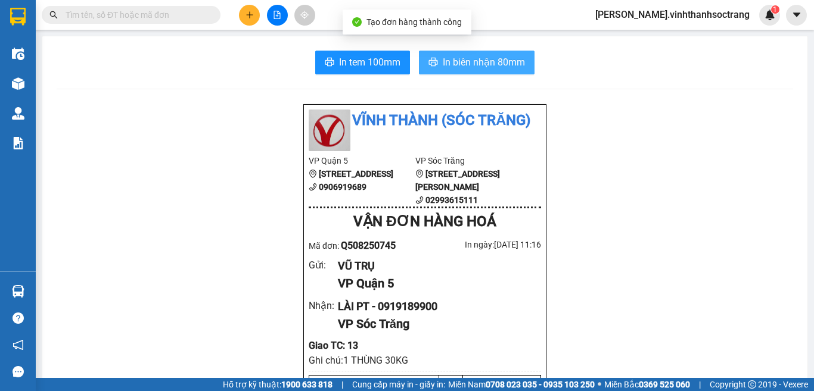
click at [448, 60] on span "In biên nhận 80mm" at bounding box center [484, 62] width 82 height 15
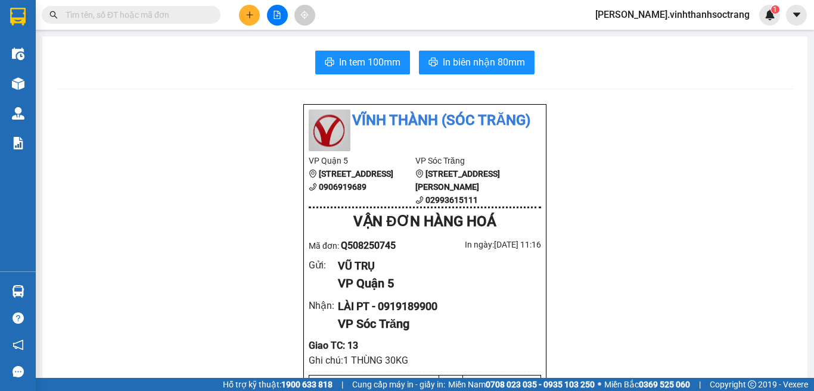
click at [253, 11] on icon "plus" at bounding box center [250, 15] width 8 height 8
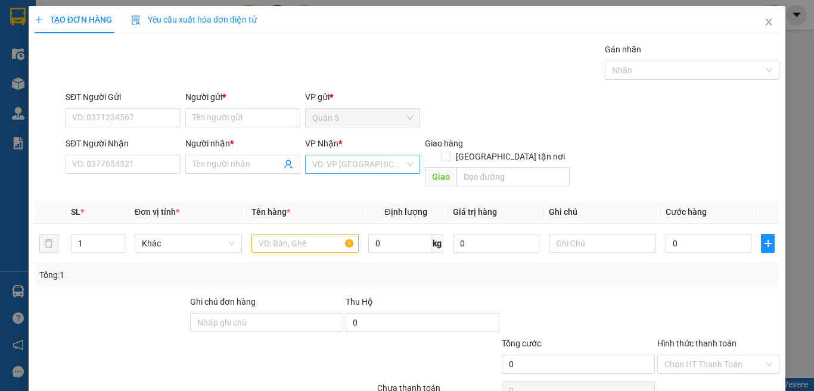
click at [331, 159] on input "search" at bounding box center [358, 165] width 92 height 18
click at [316, 222] on div "Sóc Trăng" at bounding box center [358, 226] width 99 height 13
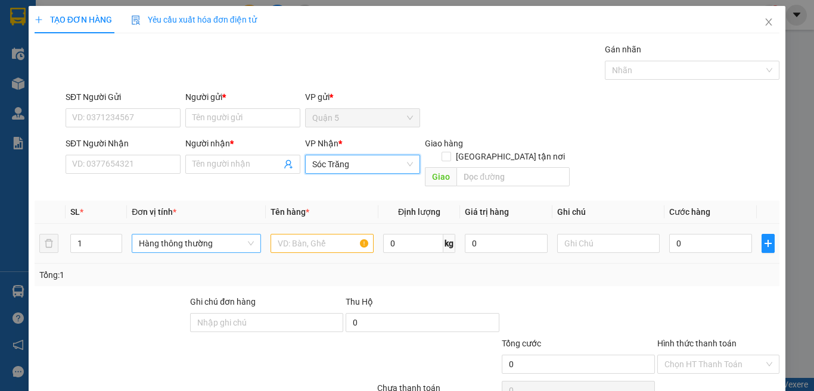
click at [219, 237] on span "Hàng thông thường" at bounding box center [196, 244] width 115 height 18
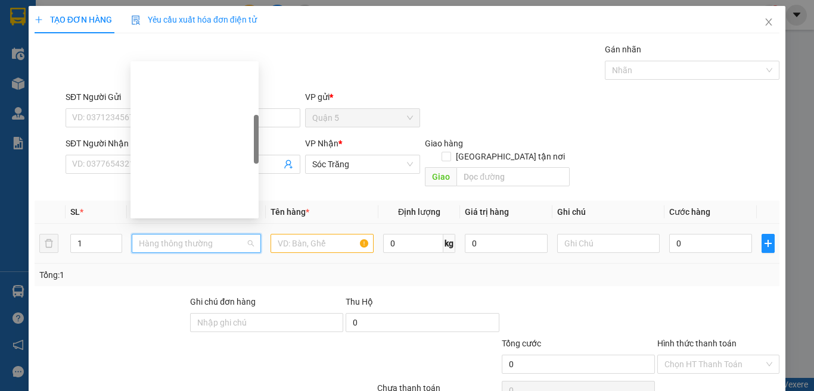
type input "B"
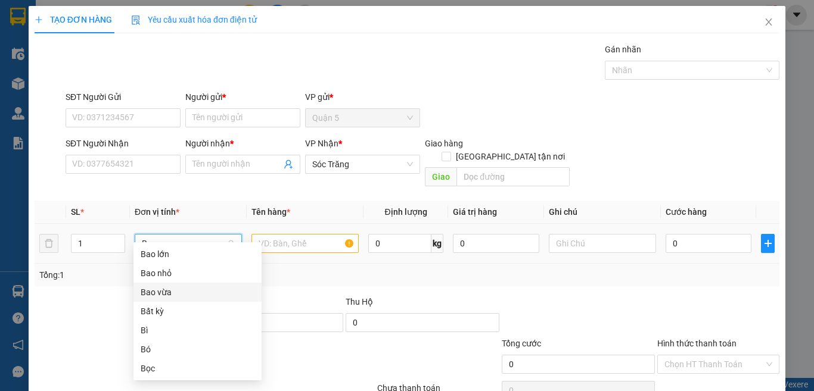
drag, startPoint x: 214, startPoint y: 291, endPoint x: 268, endPoint y: 253, distance: 65.8
click at [214, 293] on div "Bao vừa" at bounding box center [198, 292] width 114 height 13
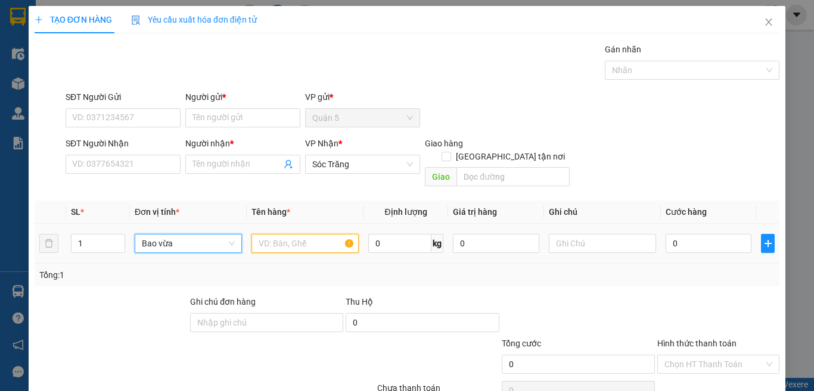
click at [279, 234] on input "text" at bounding box center [304, 243] width 107 height 19
type input "PT"
type input "25"
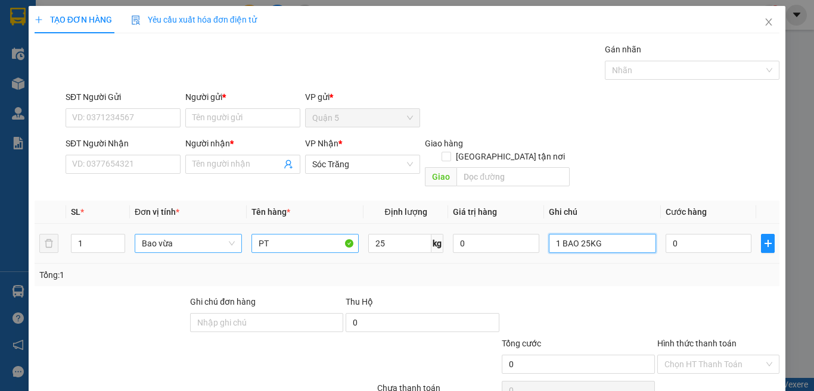
type input "1 BAO 25KG"
click at [375, 234] on input "25" at bounding box center [399, 243] width 63 height 19
type input "30"
click at [580, 234] on input "1 BAO 25KG" at bounding box center [602, 243] width 107 height 19
type input "1 BAO 30KG"
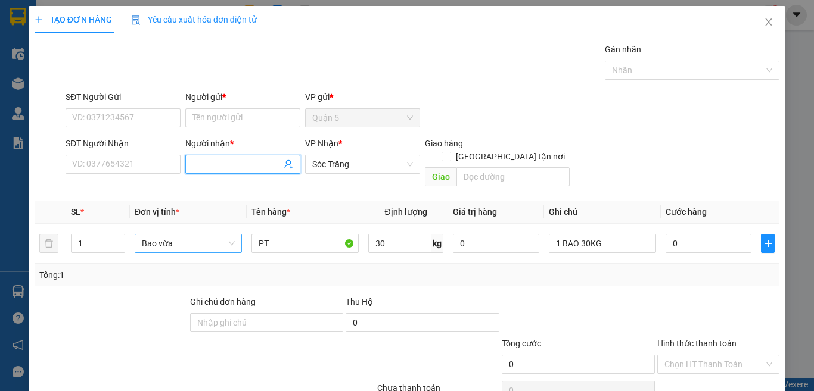
click at [219, 164] on input "Người nhận *" at bounding box center [236, 164] width 89 height 13
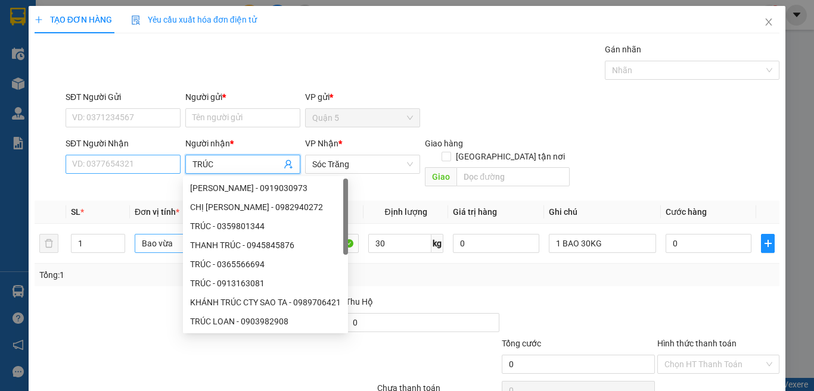
type input "TRÚC"
click at [98, 170] on input "SĐT Người Nhận" at bounding box center [123, 164] width 115 height 19
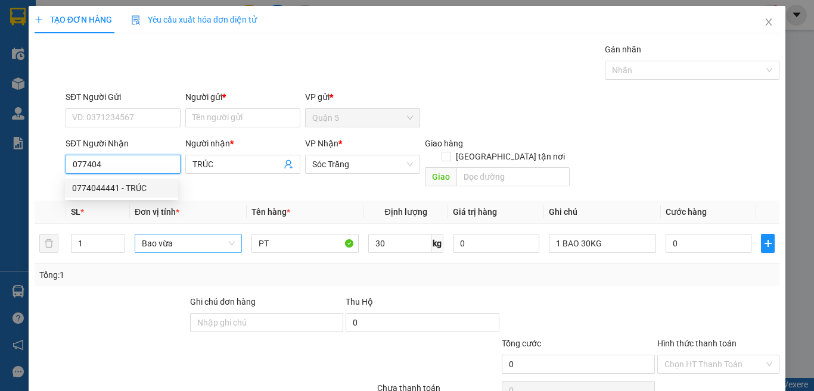
click at [120, 184] on div "0774044441 - TRÚC" at bounding box center [121, 188] width 99 height 13
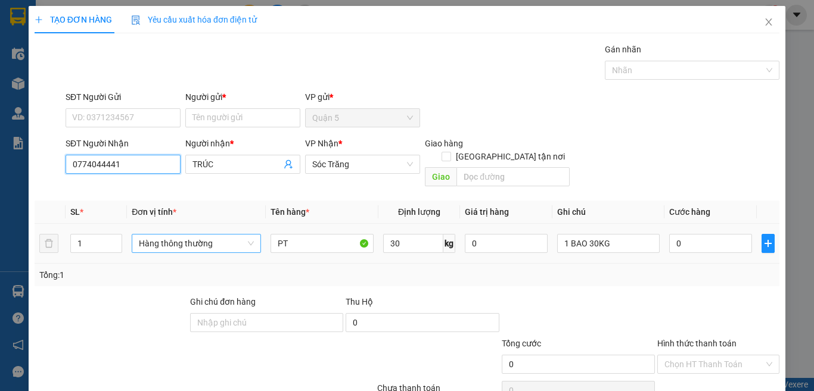
click at [185, 235] on span "Hàng thông thường" at bounding box center [196, 244] width 115 height 18
type input "0774044441"
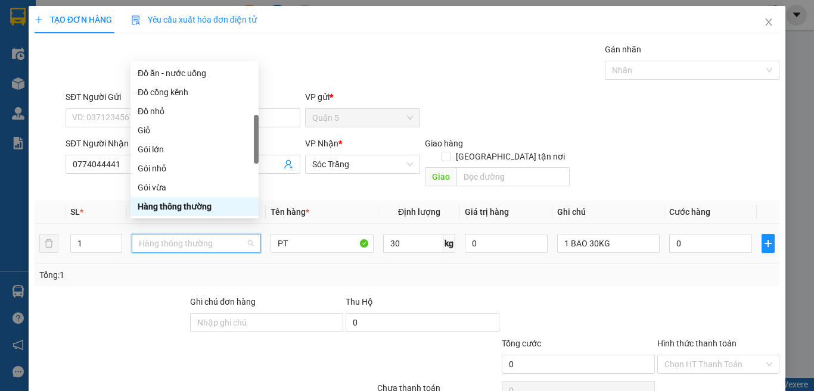
type input "B"
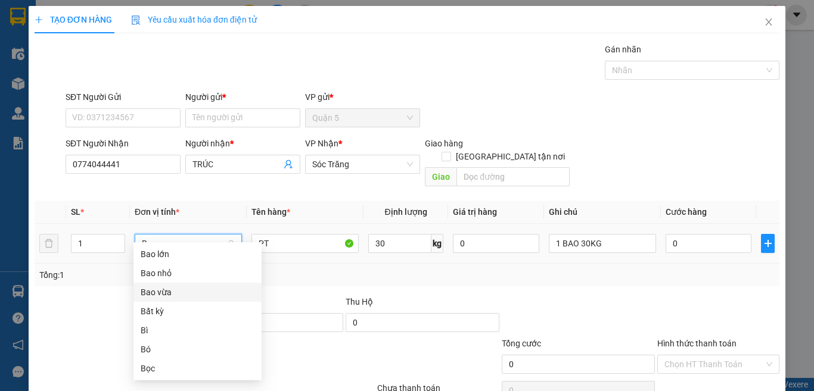
click at [177, 296] on div "Bao vừa" at bounding box center [198, 292] width 114 height 13
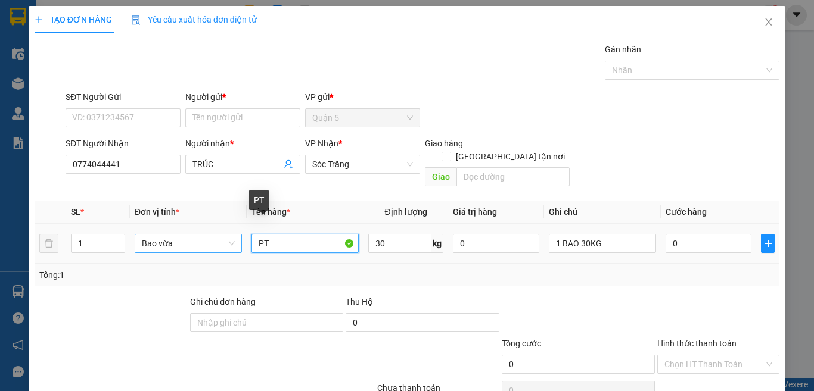
click at [285, 234] on input "PT" at bounding box center [304, 243] width 107 height 19
type input "PK"
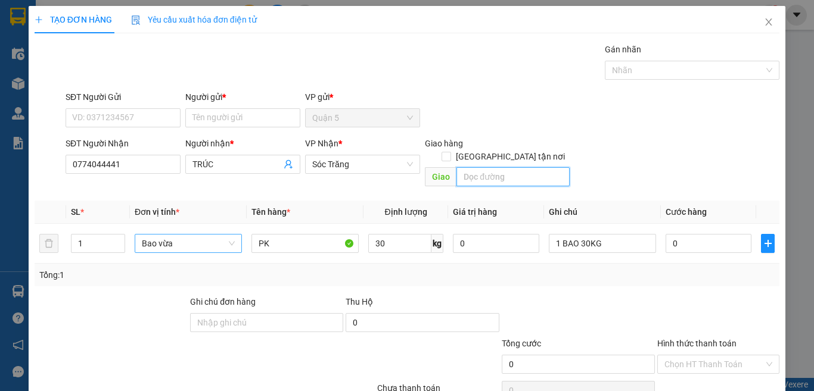
click at [511, 167] on input "text" at bounding box center [512, 176] width 113 height 19
type input "13"
click at [450, 152] on input "[GEOGRAPHIC_DATA] tận nơi" at bounding box center [446, 156] width 8 height 8
checkbox input "true"
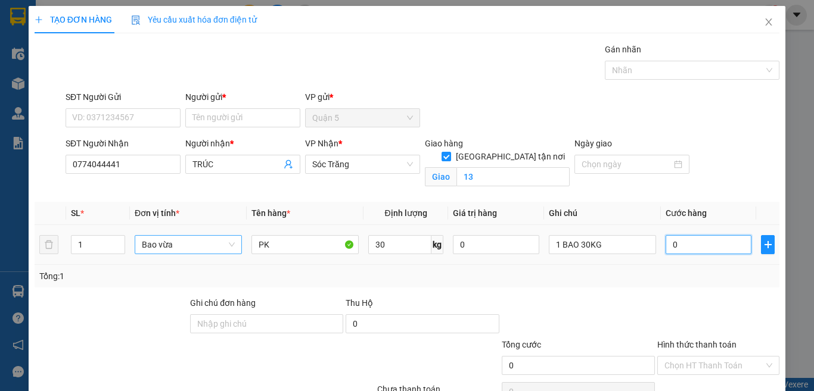
type input "2"
type input "25"
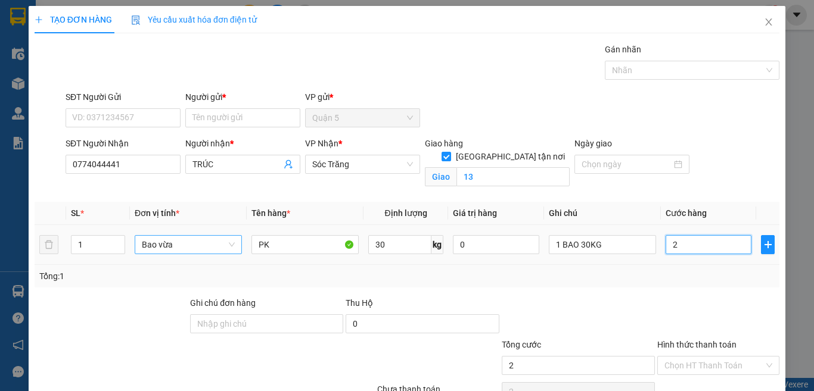
type input "25"
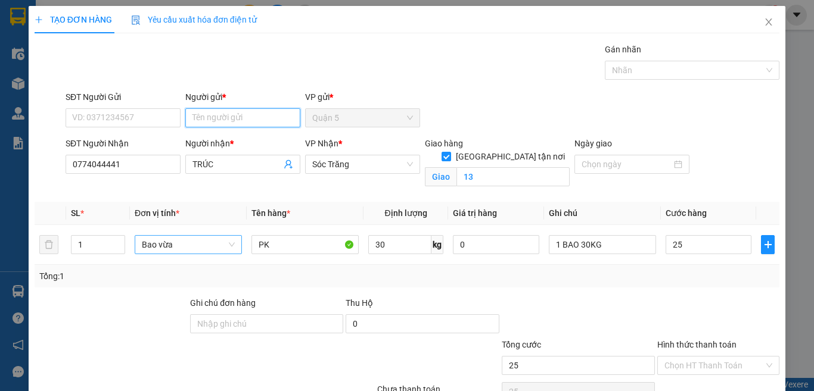
type input "25.000"
click at [222, 125] on input "Người gửi *" at bounding box center [242, 117] width 115 height 19
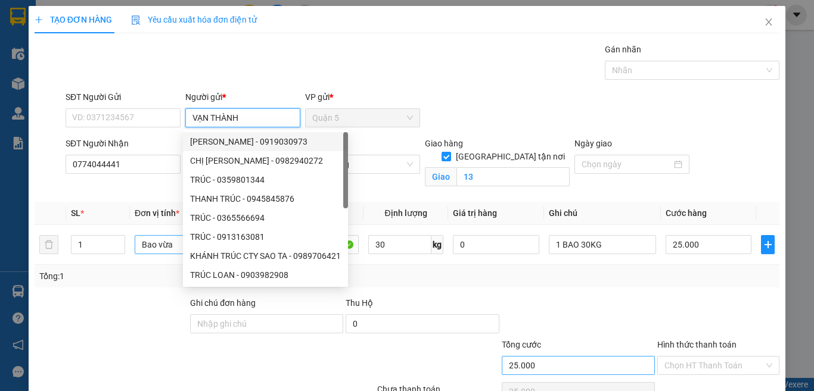
scroll to position [64, 0]
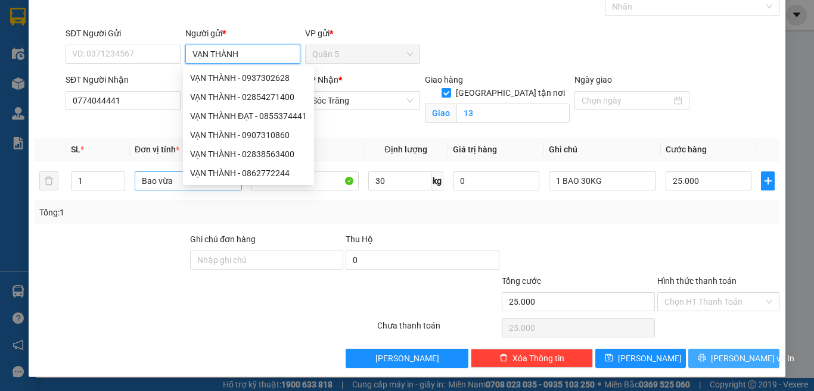
type input "VẠN THÀNH"
click at [713, 358] on button "[PERSON_NAME] và In" at bounding box center [733, 358] width 91 height 19
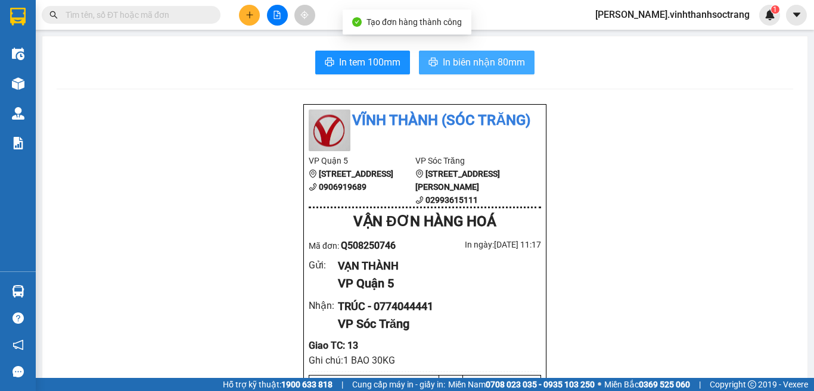
click at [494, 66] on span "In biên nhận 80mm" at bounding box center [484, 62] width 82 height 15
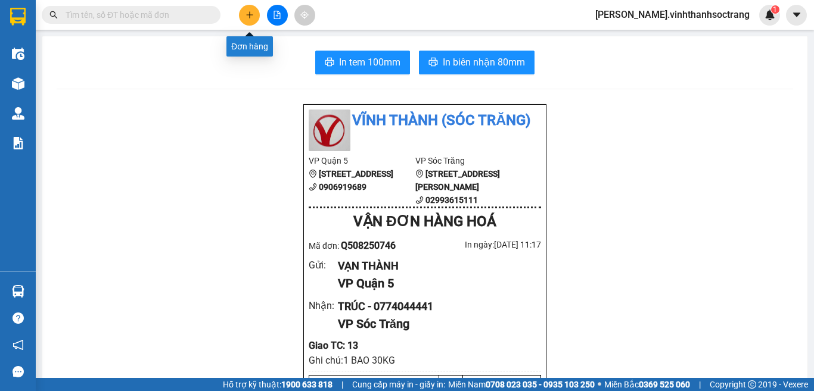
click at [252, 13] on icon "plus" at bounding box center [250, 15] width 8 height 8
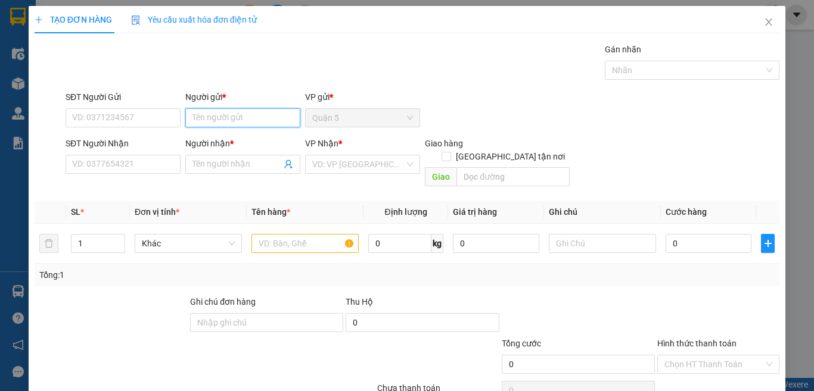
click at [243, 117] on input "Người gửi *" at bounding box center [242, 117] width 115 height 19
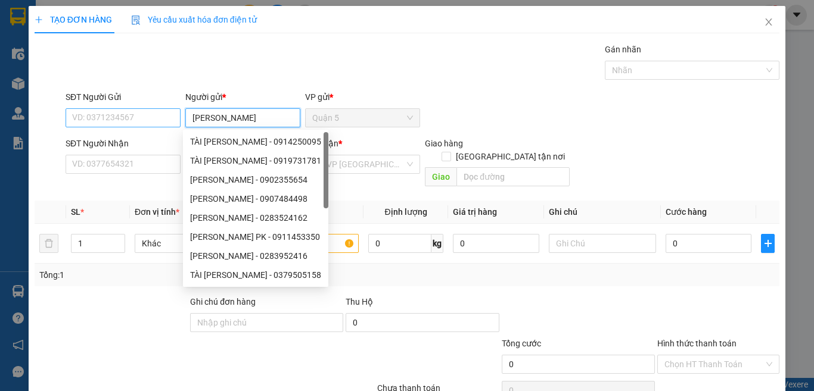
type input "KIM ANH"
click at [140, 118] on input "SĐT Người Gửi" at bounding box center [123, 117] width 115 height 19
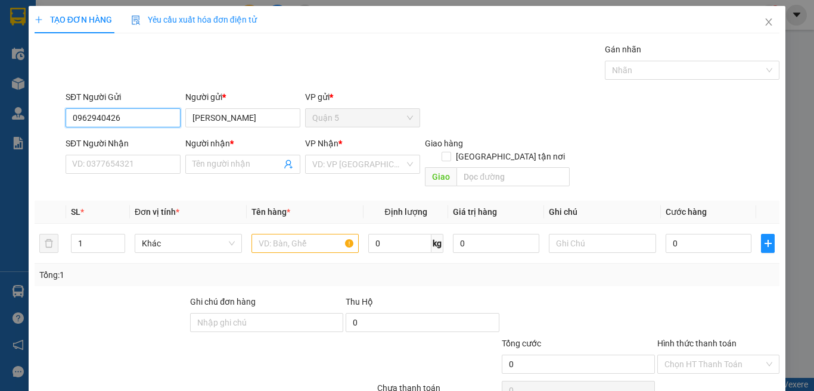
type input "0962940426"
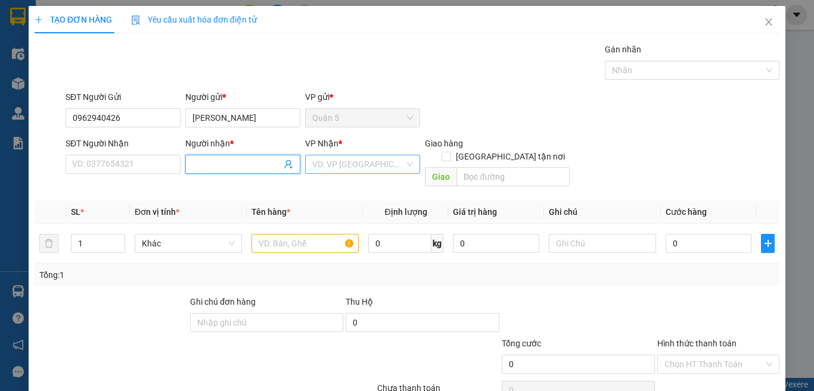
click at [394, 171] on input "search" at bounding box center [358, 165] width 92 height 18
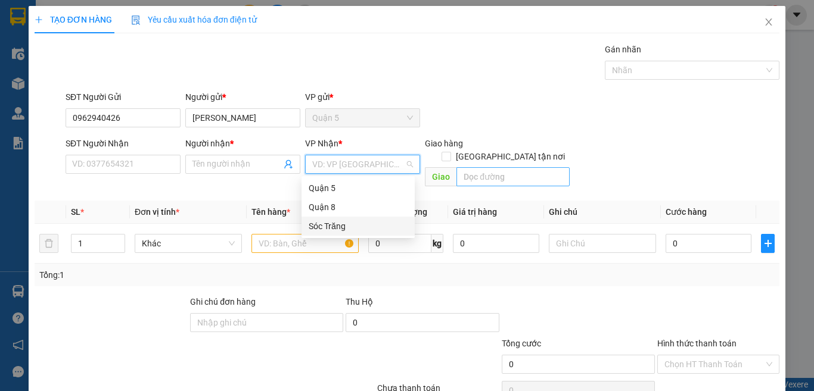
drag, startPoint x: 377, startPoint y: 229, endPoint x: 464, endPoint y: 156, distance: 113.3
click at [380, 227] on div "Sóc Trăng" at bounding box center [358, 226] width 99 height 13
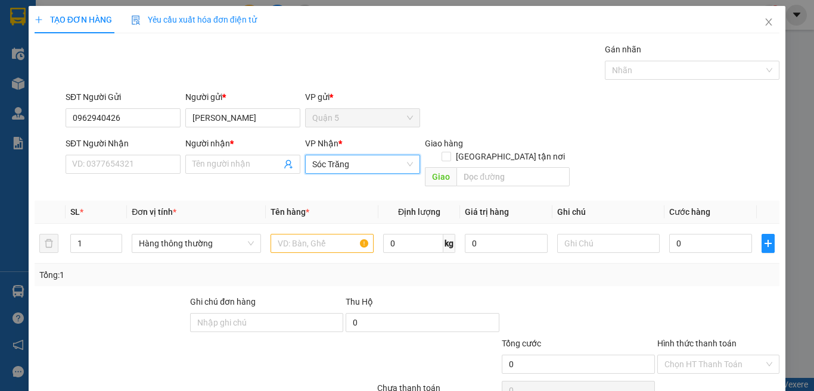
click at [471, 153] on div "Giao hàng Giao tận nơi" at bounding box center [497, 152] width 145 height 31
click at [475, 167] on input "text" at bounding box center [512, 176] width 113 height 19
type input "13"
click at [451, 152] on span at bounding box center [447, 157] width 10 height 10
click at [450, 152] on input "[GEOGRAPHIC_DATA] tận nơi" at bounding box center [446, 156] width 8 height 8
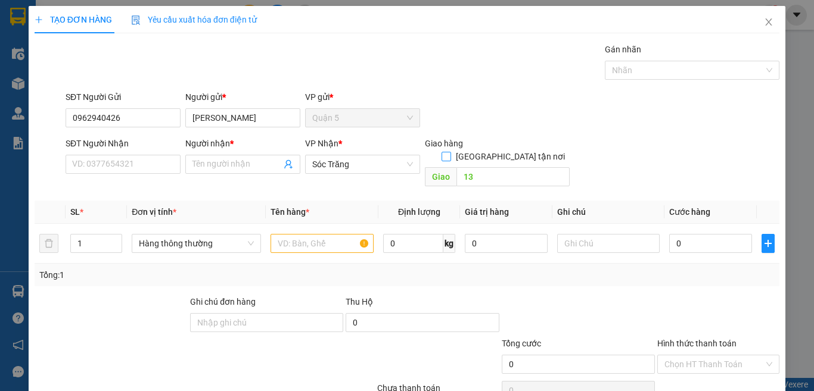
checkbox input "true"
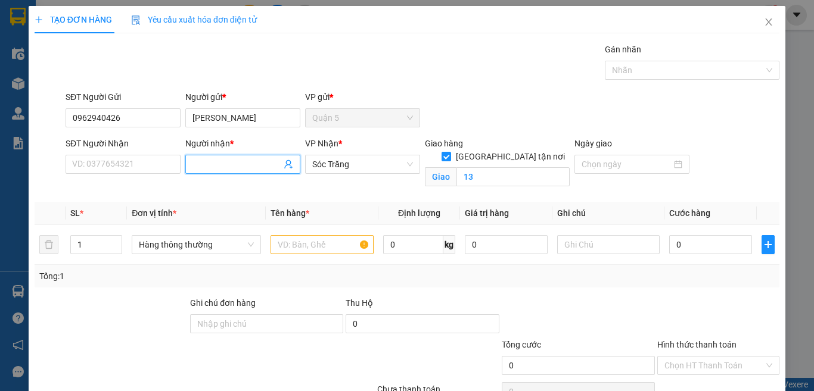
click at [235, 159] on input "Người nhận *" at bounding box center [236, 164] width 89 height 13
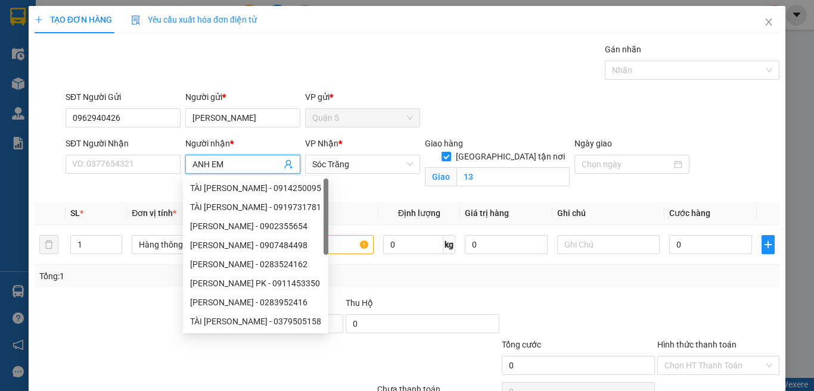
type input "ANH EM S"
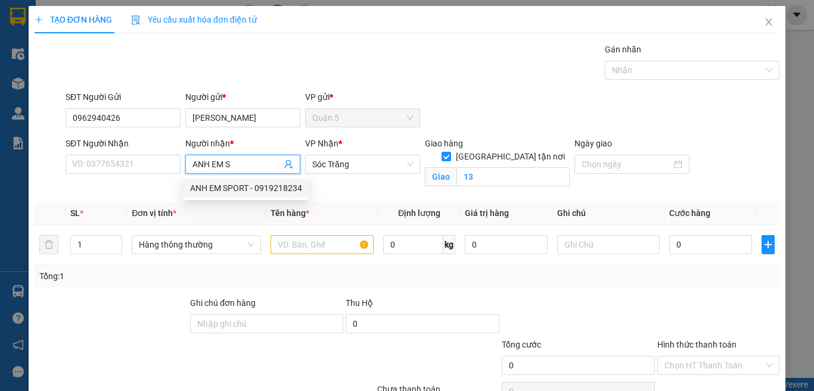
click at [262, 187] on div "ANH EM SPORT - 0919218234" at bounding box center [246, 188] width 112 height 13
type input "0919218234"
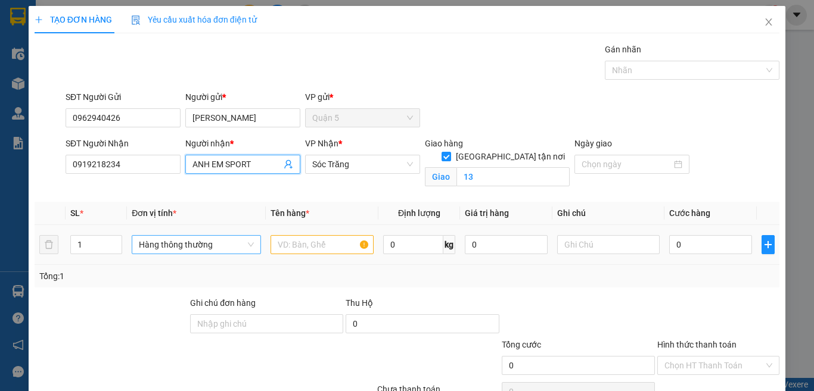
click at [228, 247] on span "Hàng thông thường" at bounding box center [196, 245] width 115 height 18
type input "ANH EM SPORT"
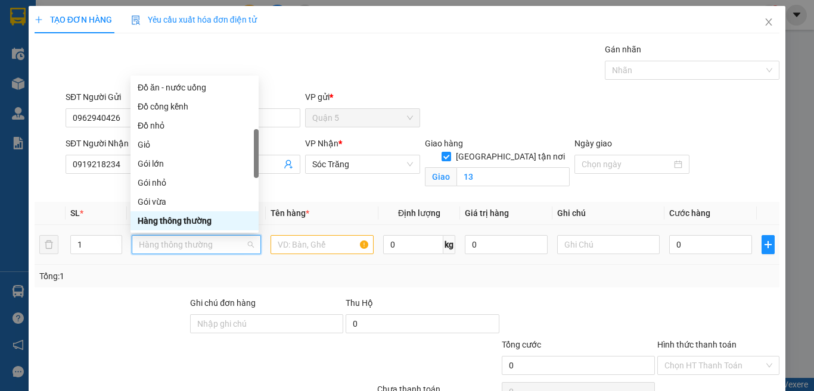
type input "T"
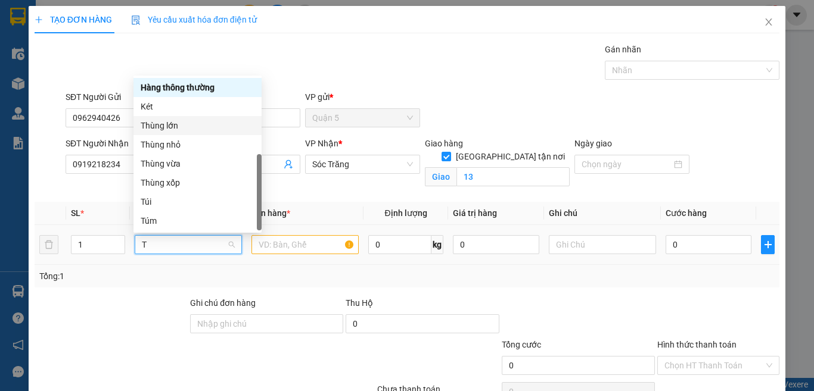
click at [192, 122] on div "Thùng lớn" at bounding box center [198, 125] width 114 height 13
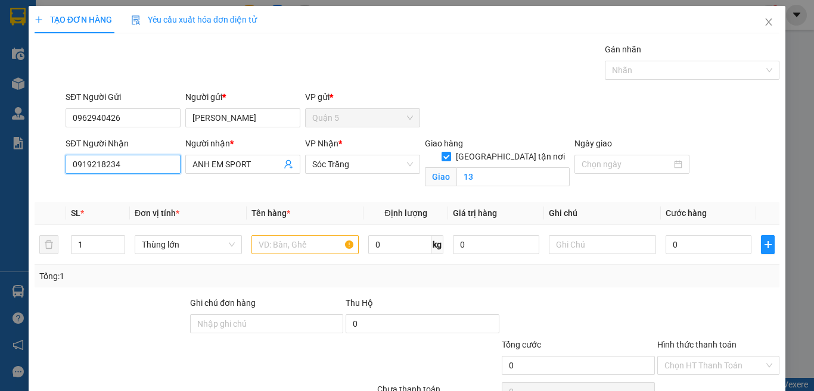
drag, startPoint x: 142, startPoint y: 169, endPoint x: 66, endPoint y: 163, distance: 75.9
click at [66, 163] on input "0919218234" at bounding box center [123, 164] width 115 height 19
click at [92, 182] on div "0374067666 - ANH EM" at bounding box center [121, 188] width 99 height 13
type input "0374067666"
type input "ANH EM"
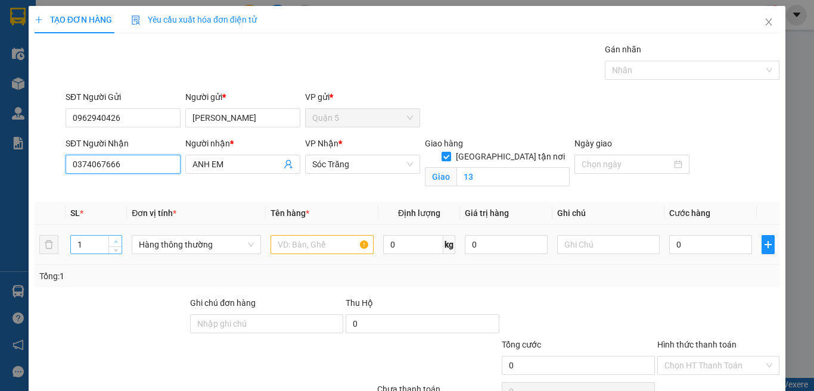
type input "0374067666"
click at [110, 238] on span "Increase Value" at bounding box center [114, 241] width 13 height 11
type input "5"
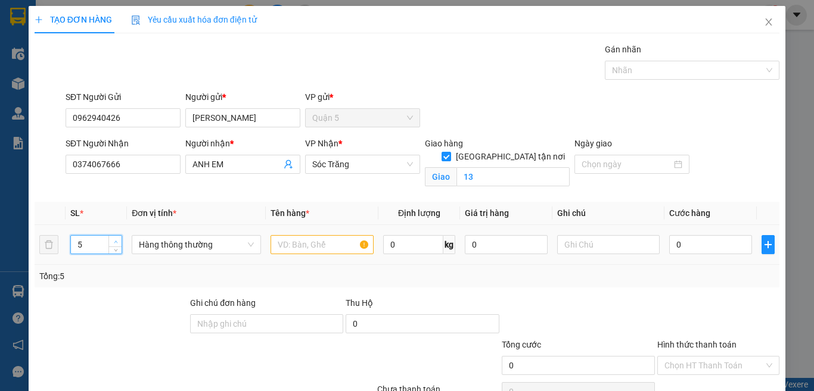
click at [110, 238] on span "Increase Value" at bounding box center [114, 241] width 13 height 11
click at [179, 241] on span "Hàng thông thường" at bounding box center [196, 245] width 115 height 18
type input "T"
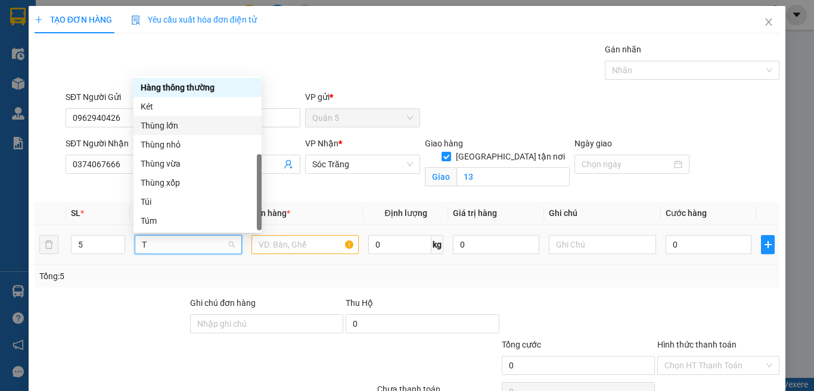
click at [173, 117] on div "Thùng lớn" at bounding box center [197, 125] width 128 height 19
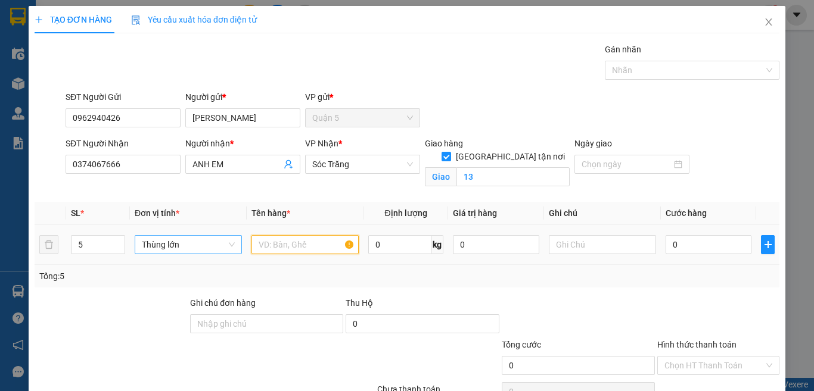
click at [274, 240] on input "text" at bounding box center [304, 244] width 107 height 19
type input "D"
type input "ĐTT"
type input "150"
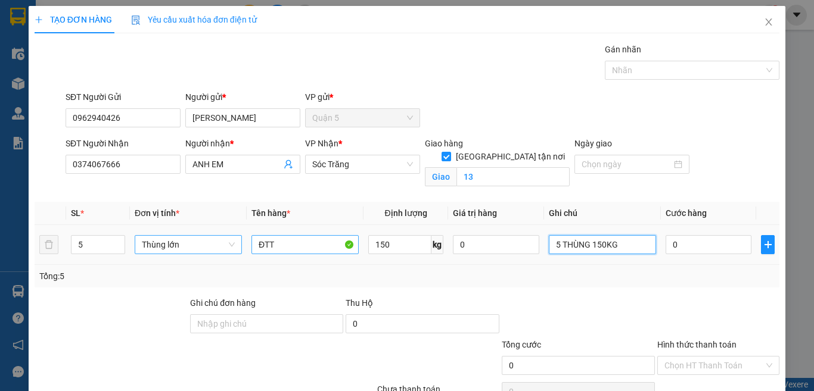
type input "5 THÙNG 150KG"
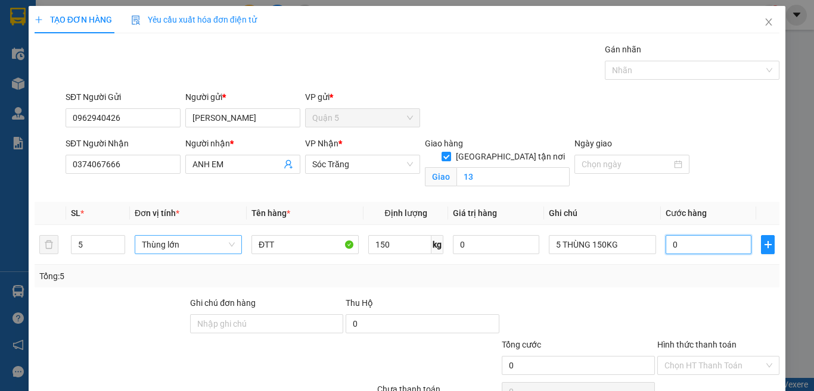
scroll to position [60, 0]
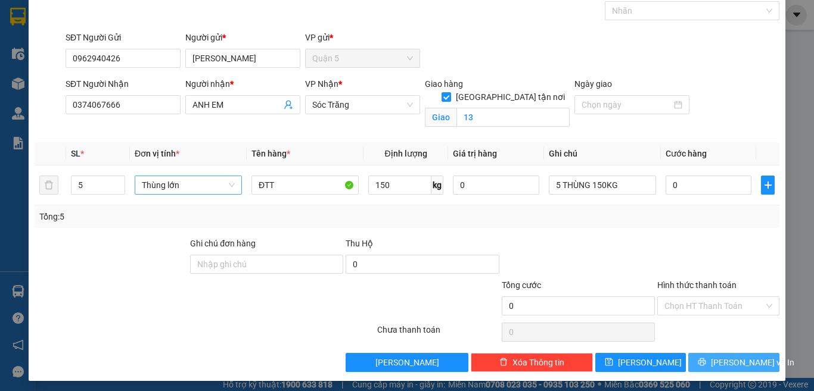
click at [706, 363] on icon "printer" at bounding box center [702, 363] width 8 height 8
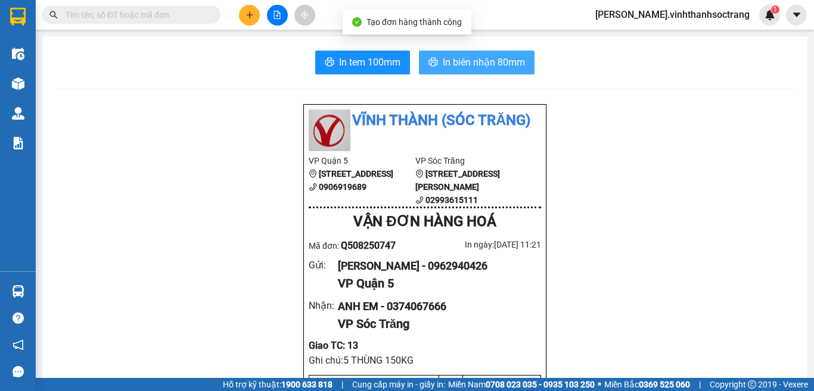
click at [468, 63] on span "In biên nhận 80mm" at bounding box center [484, 62] width 82 height 15
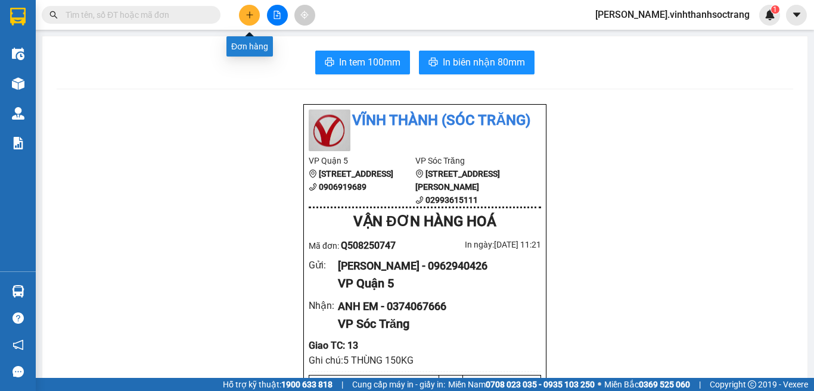
click at [244, 9] on button at bounding box center [249, 15] width 21 height 21
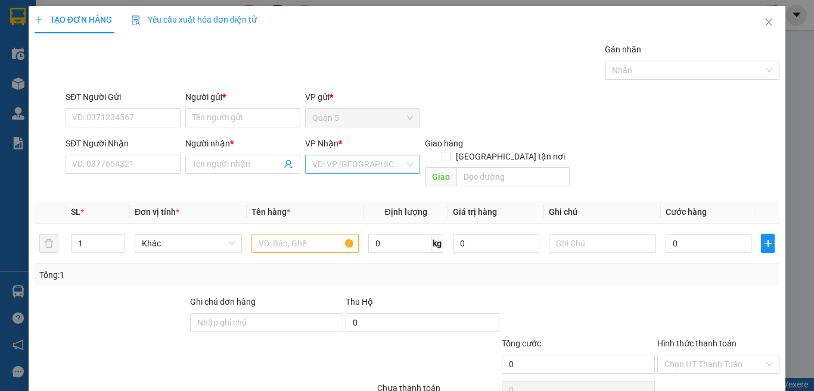
click at [365, 170] on input "search" at bounding box center [358, 165] width 92 height 18
drag, startPoint x: 362, startPoint y: 220, endPoint x: 281, endPoint y: 235, distance: 81.8
click at [358, 223] on div "Sóc Trăng" at bounding box center [358, 226] width 99 height 13
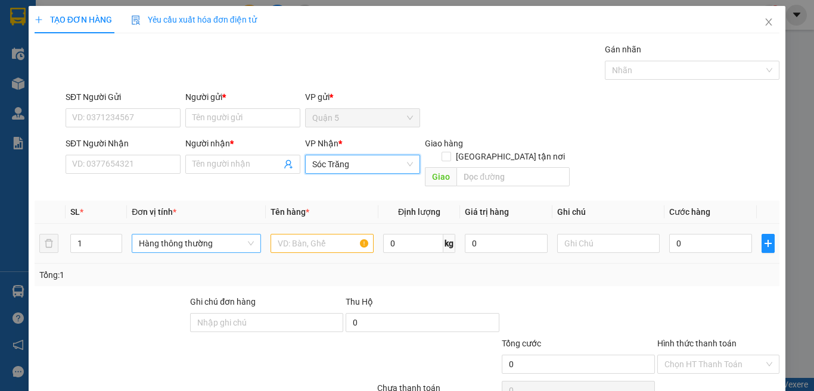
click at [190, 235] on span "Hàng thông thường" at bounding box center [196, 244] width 115 height 18
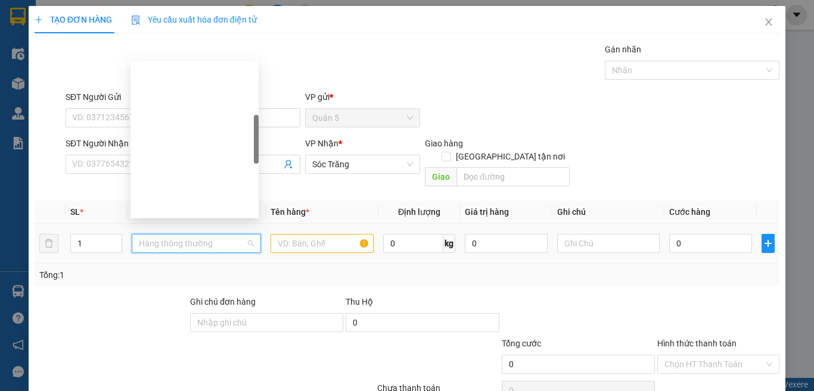
type input "B"
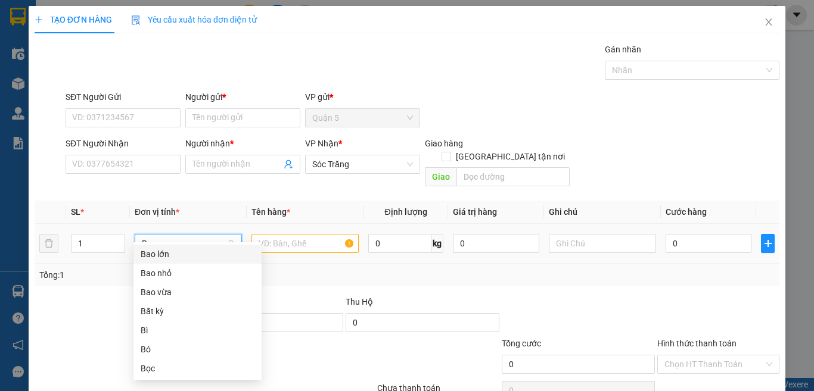
click at [189, 252] on div "Bao lớn" at bounding box center [198, 254] width 114 height 13
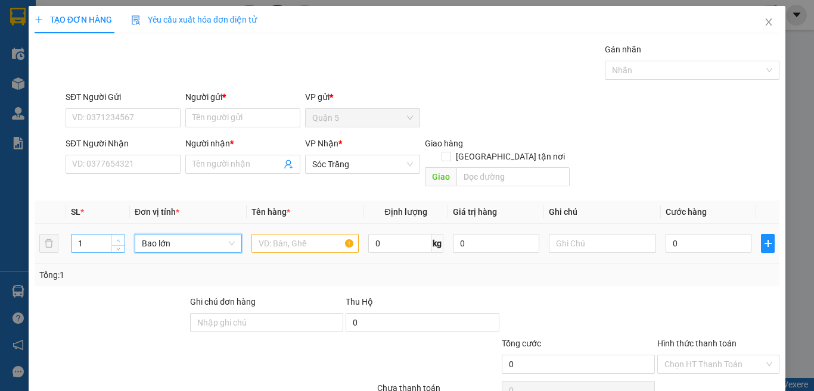
click at [118, 237] on span "up" at bounding box center [118, 240] width 7 height 7
drag, startPoint x: 118, startPoint y: 225, endPoint x: 363, endPoint y: 192, distance: 247.1
click at [118, 237] on span "up" at bounding box center [118, 240] width 7 height 7
type input "2"
click at [450, 152] on input "[GEOGRAPHIC_DATA] tận nơi" at bounding box center [446, 156] width 8 height 8
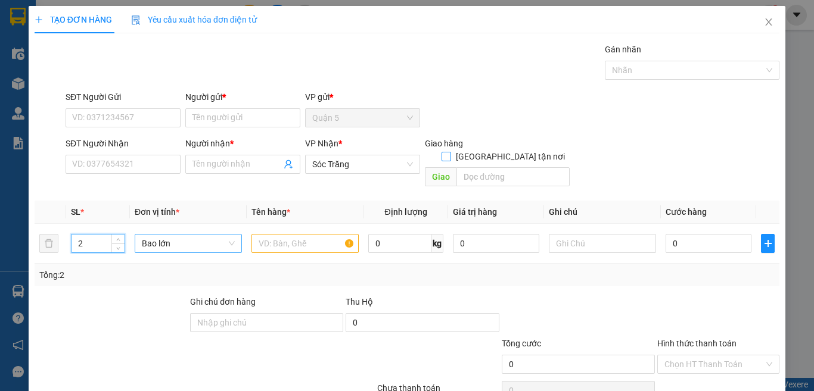
checkbox input "true"
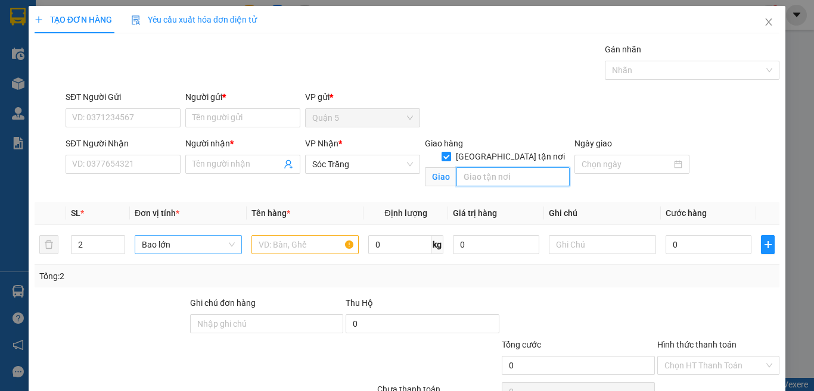
click at [502, 170] on input "text" at bounding box center [512, 176] width 113 height 19
type input "13"
click at [274, 117] on input "Người gửi *" at bounding box center [242, 117] width 115 height 19
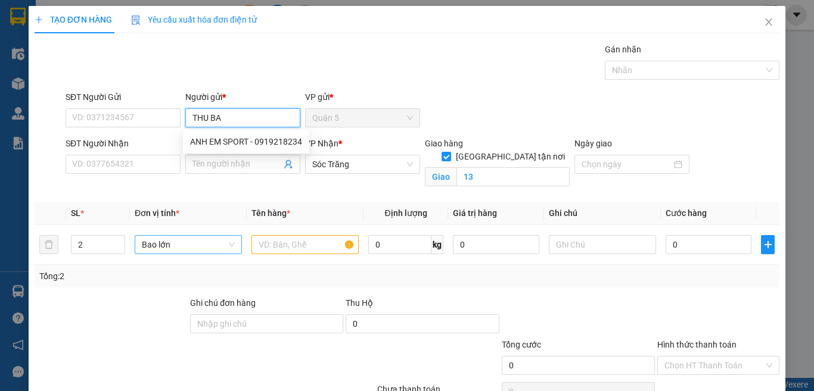
type input "THU BA"
type input "HÁ"
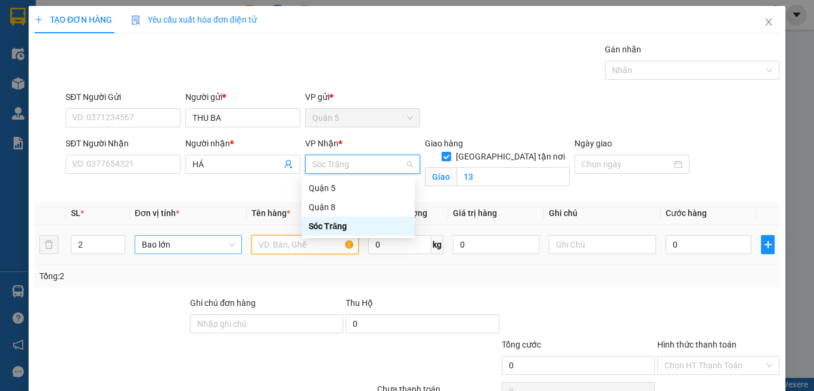
click at [292, 244] on input "text" at bounding box center [304, 244] width 107 height 19
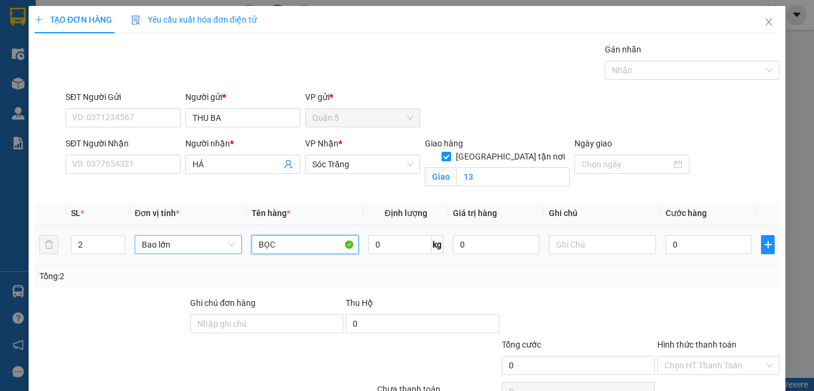
type input "BỌC"
type input "50"
type input "2 BAO 50KG"
type input "5"
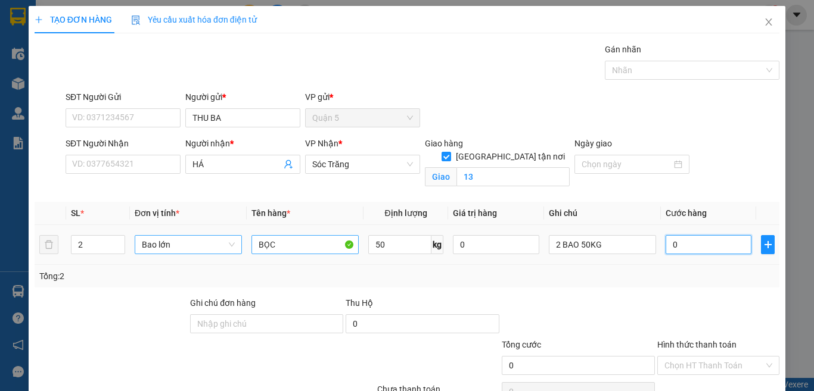
type input "5"
type input "50"
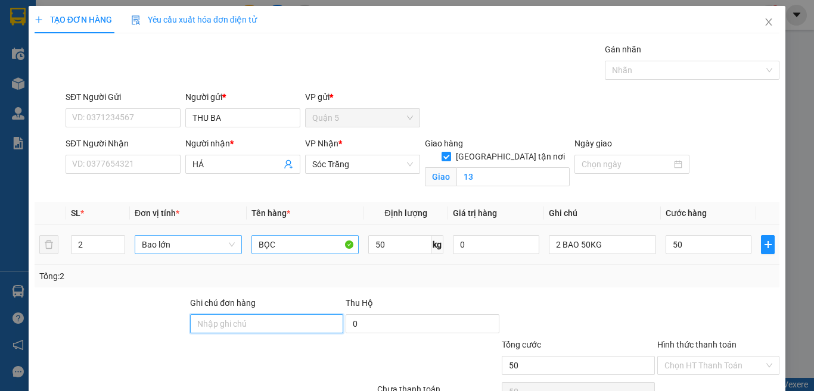
type input "50.000"
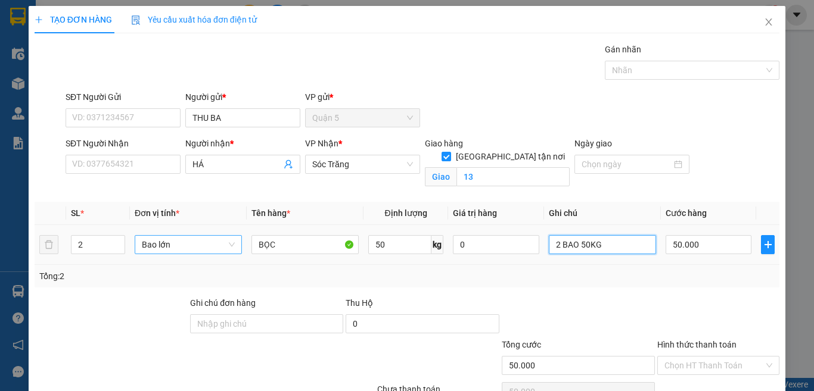
click at [629, 251] on input "2 BAO 50KG" at bounding box center [602, 244] width 107 height 19
type input "4"
type input "40"
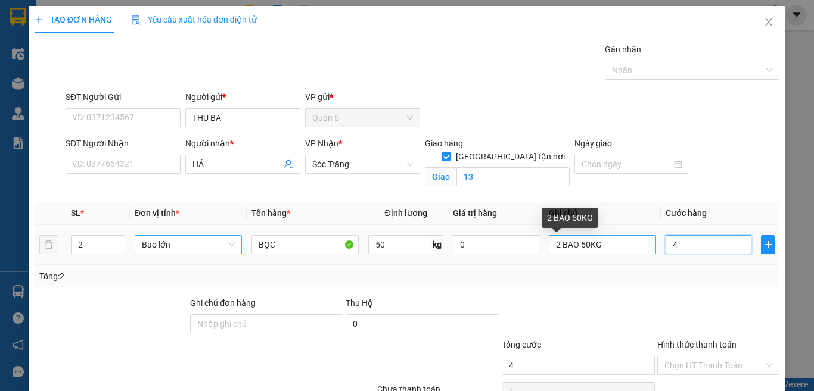
type input "40"
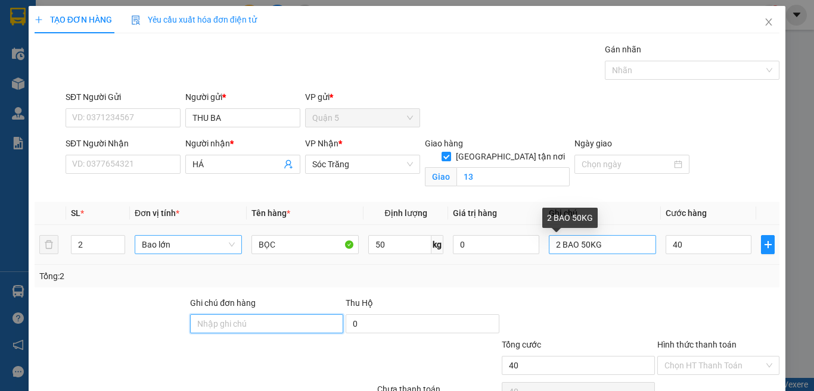
type input "40.000"
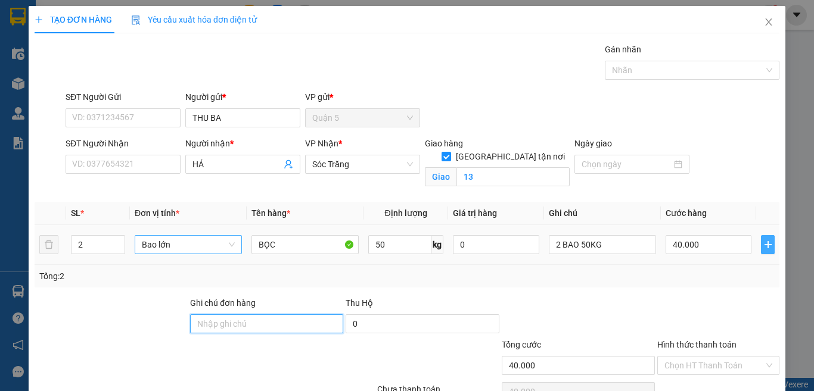
scroll to position [64, 0]
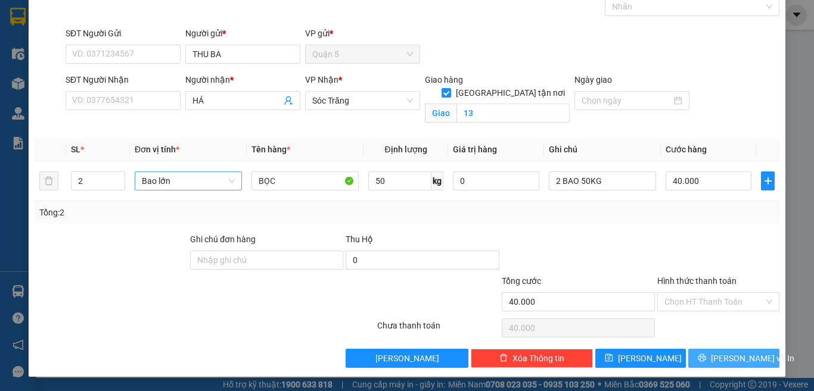
click at [706, 359] on icon "printer" at bounding box center [702, 358] width 8 height 8
click at [710, 359] on button "[PERSON_NAME] và In" at bounding box center [733, 358] width 91 height 19
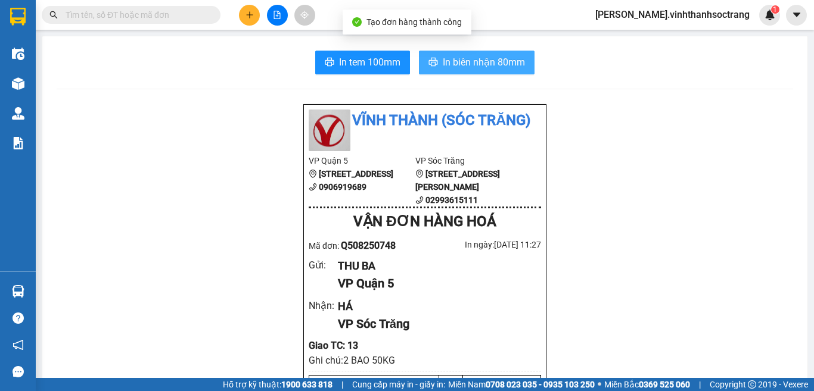
click at [474, 71] on button "In biên nhận 80mm" at bounding box center [477, 63] width 116 height 24
